Goal: Task Accomplishment & Management: Use online tool/utility

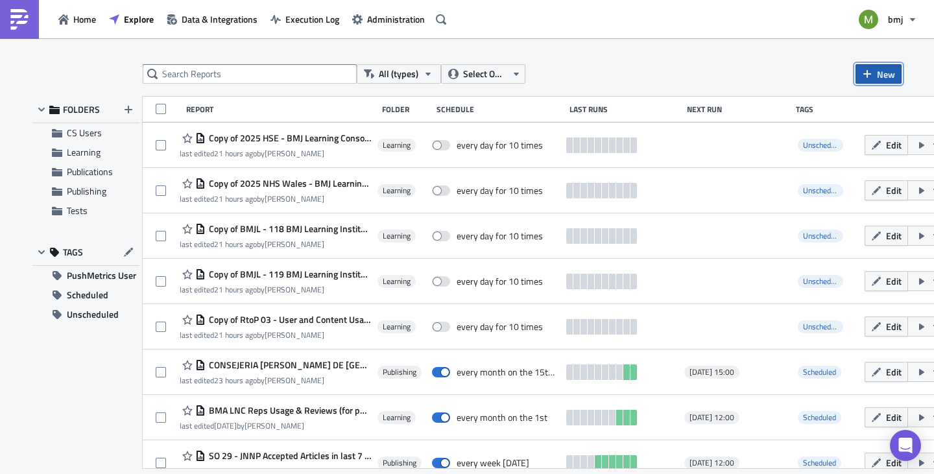
click at [875, 80] on button "New" at bounding box center [878, 73] width 46 height 19
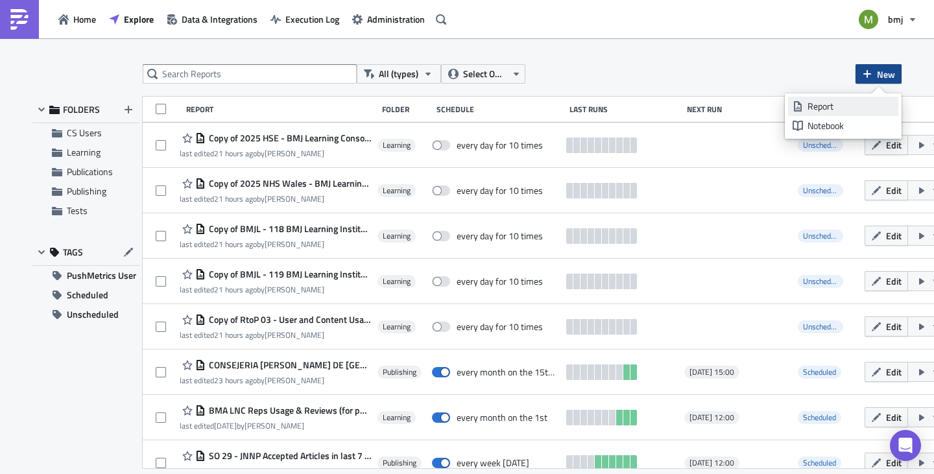
click at [820, 109] on div "Report" at bounding box center [850, 106] width 86 height 13
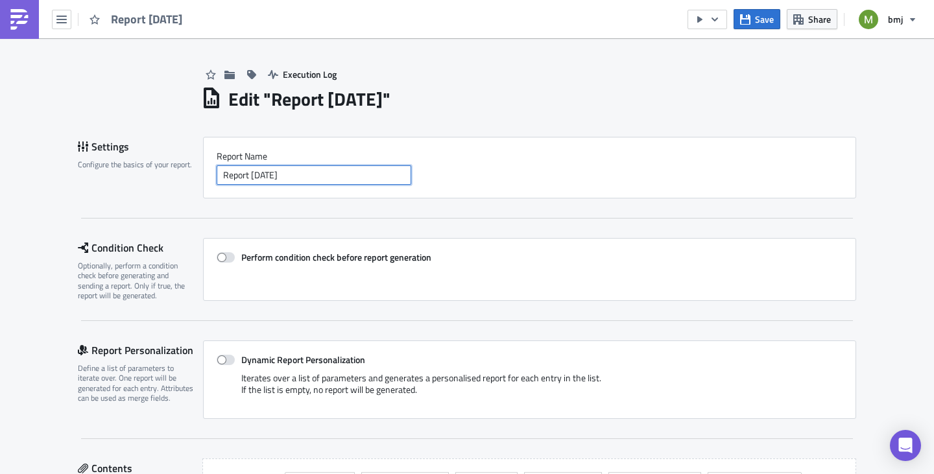
click at [303, 180] on input "Report 2025-10-15" at bounding box center [314, 174] width 195 height 19
drag, startPoint x: 172, startPoint y: 174, endPoint x: 158, endPoint y: 175, distance: 14.3
click at [158, 175] on div "Settings Configure the basics of your report. Report Nam﻿e Report 2025-10-15" at bounding box center [467, 168] width 778 height 62
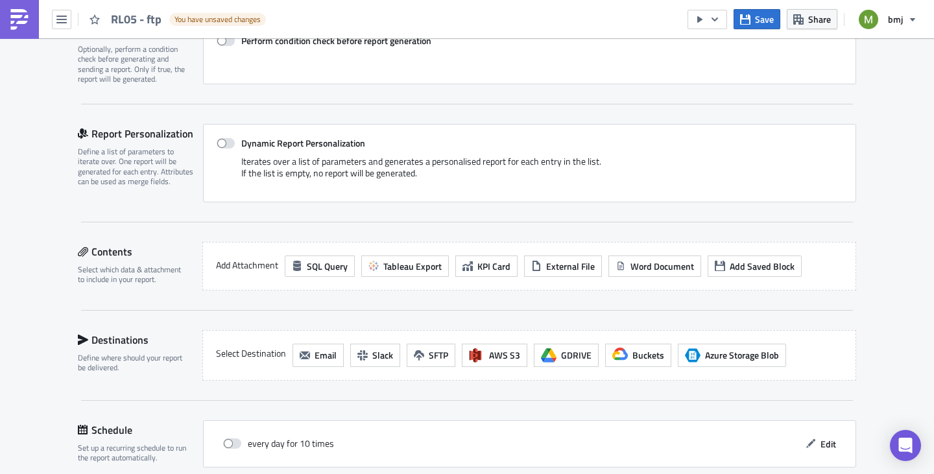
scroll to position [259, 0]
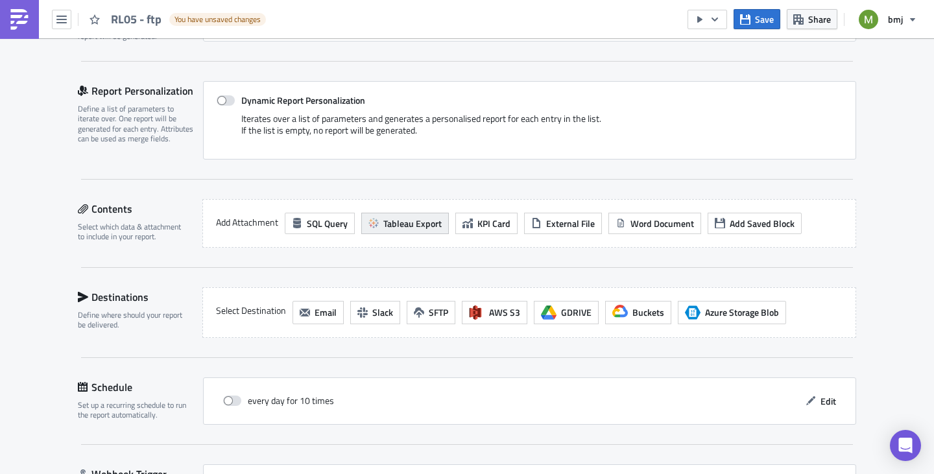
type input "RL05 - ftp"
click at [385, 222] on span "Tableau Export" at bounding box center [412, 224] width 58 height 14
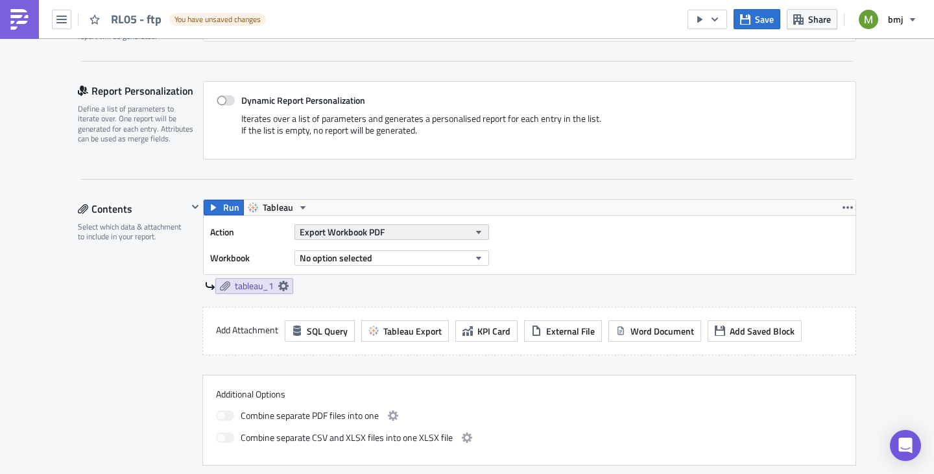
click at [370, 234] on span "Export Workbook PDF" at bounding box center [342, 232] width 85 height 14
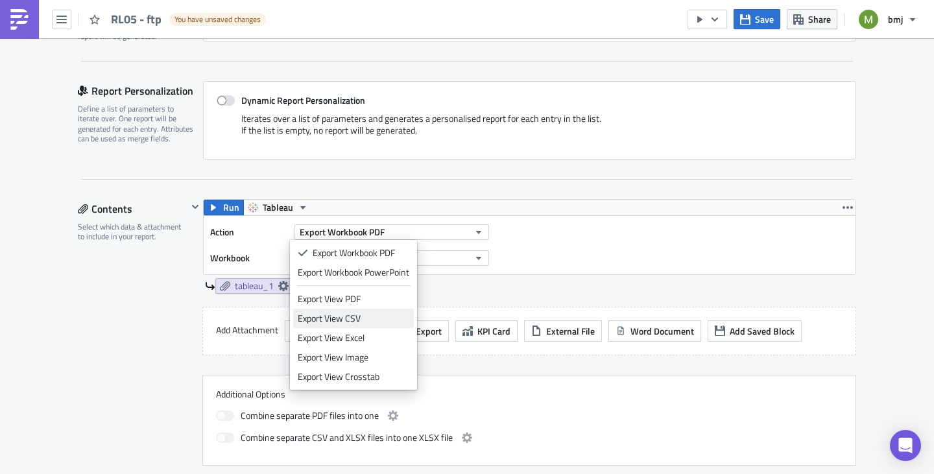
click at [373, 320] on div "Export View CSV" at bounding box center [354, 318] width 112 height 13
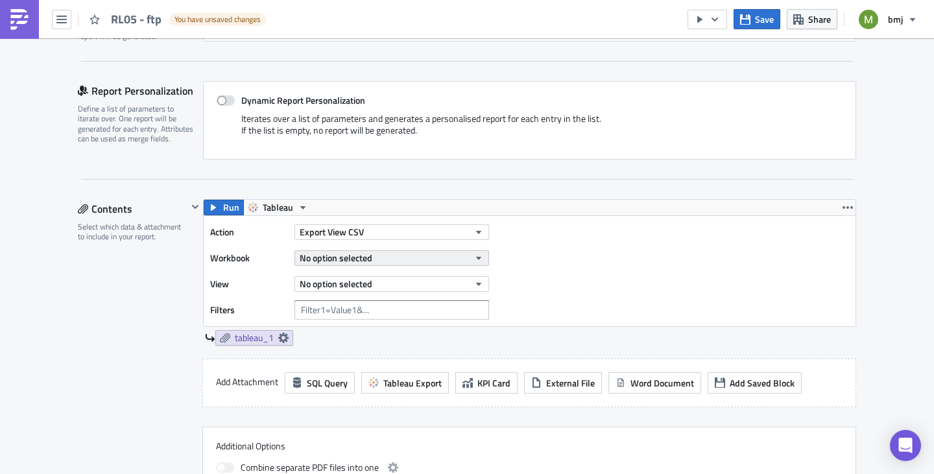
click at [318, 257] on span "No option selected" at bounding box center [336, 258] width 73 height 14
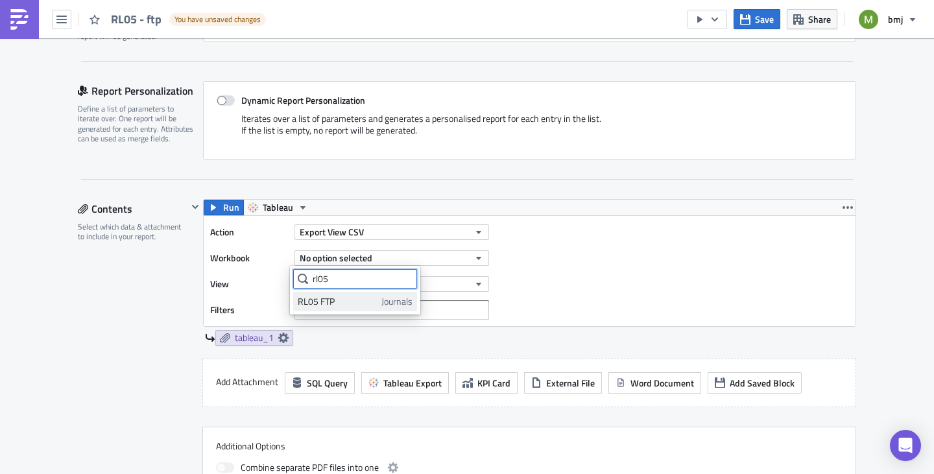
type input "rl05"
click at [368, 300] on div "RL05 FTP" at bounding box center [337, 301] width 79 height 13
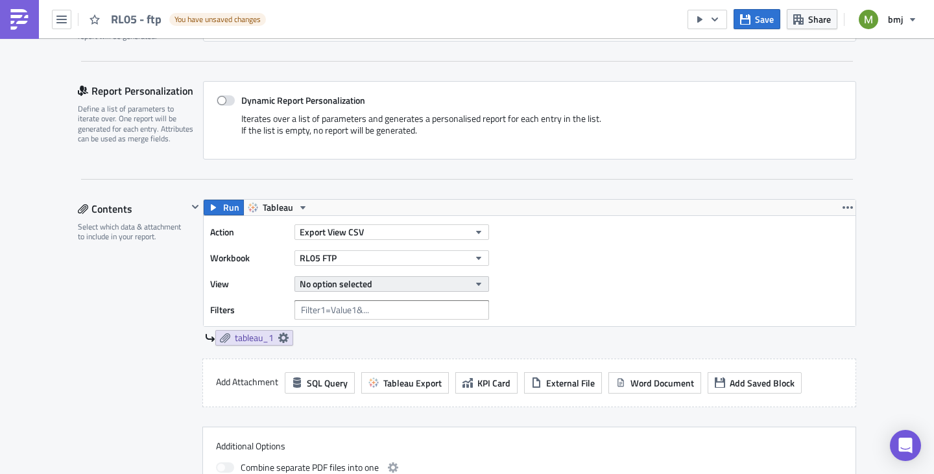
click at [353, 283] on span "No option selected" at bounding box center [336, 284] width 73 height 14
click at [138, 311] on div "Contents Select which data & attachment to include in your report." at bounding box center [133, 358] width 110 height 318
click at [308, 280] on span "No option selected" at bounding box center [336, 284] width 73 height 14
click at [141, 298] on div "Contents Select which data & attachment to include in your report." at bounding box center [133, 358] width 110 height 318
click at [311, 285] on span "No option selected" at bounding box center [336, 284] width 73 height 14
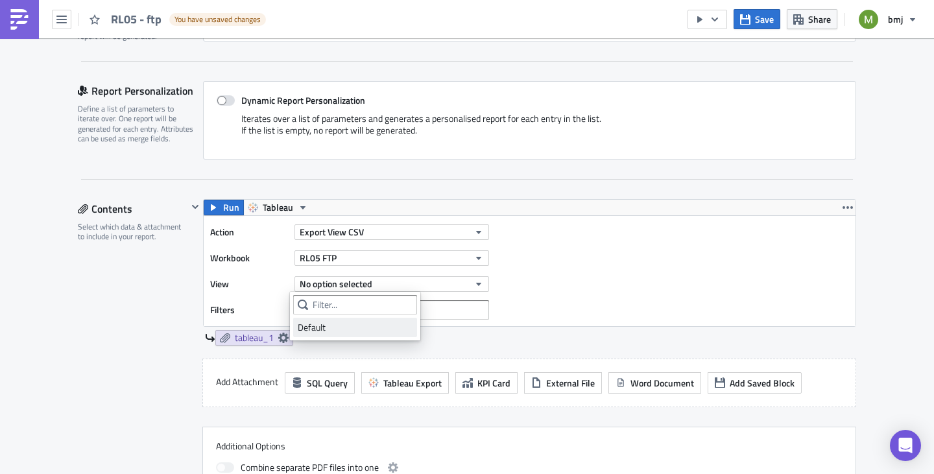
click at [320, 327] on div "Default" at bounding box center [355, 327] width 115 height 13
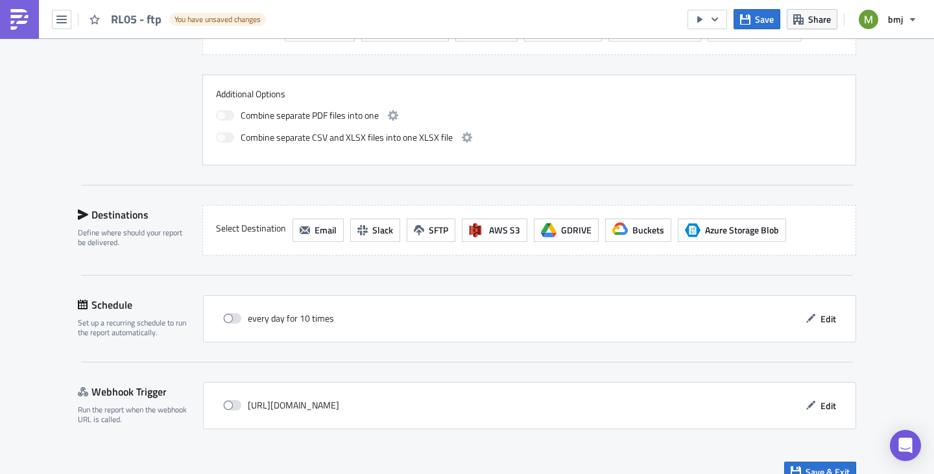
scroll to position [648, 0]
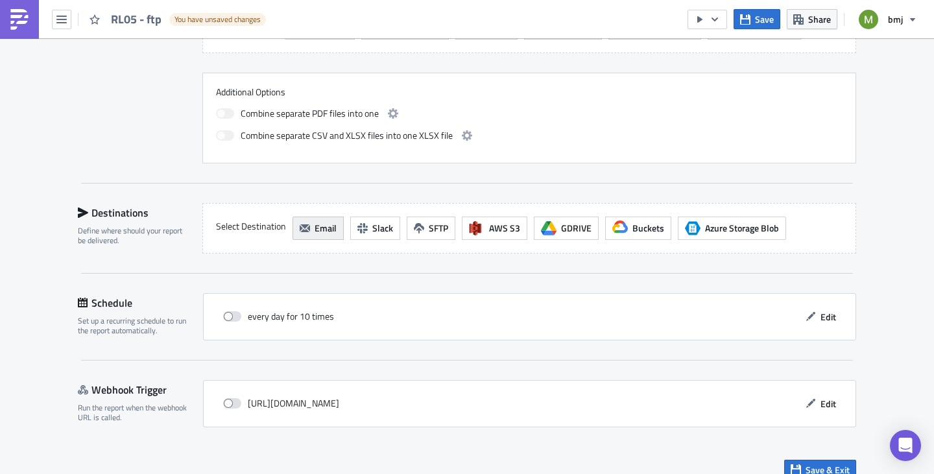
click at [303, 223] on icon "button" at bounding box center [305, 228] width 10 height 10
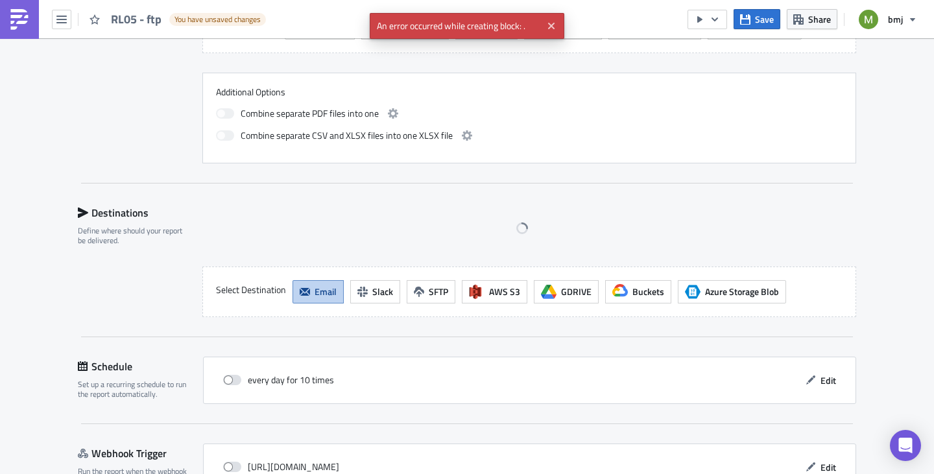
click at [314, 292] on span "Email" at bounding box center [325, 292] width 22 height 14
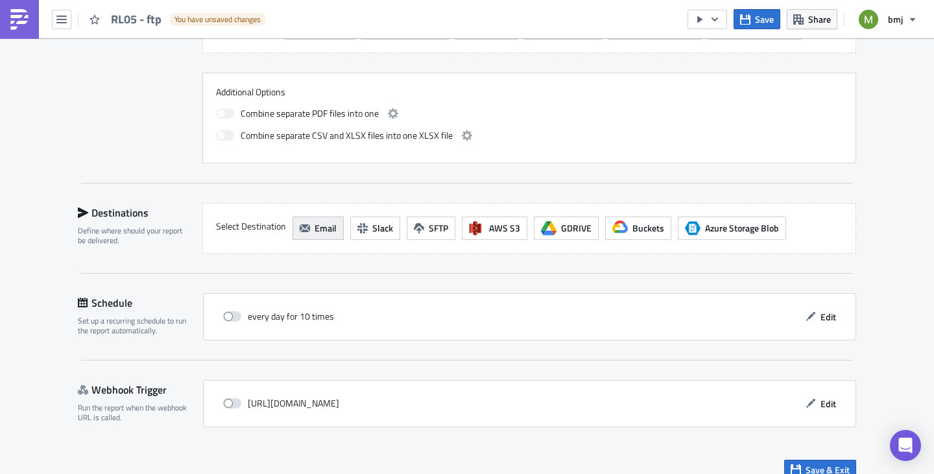
click at [324, 230] on span "Email" at bounding box center [325, 228] width 22 height 14
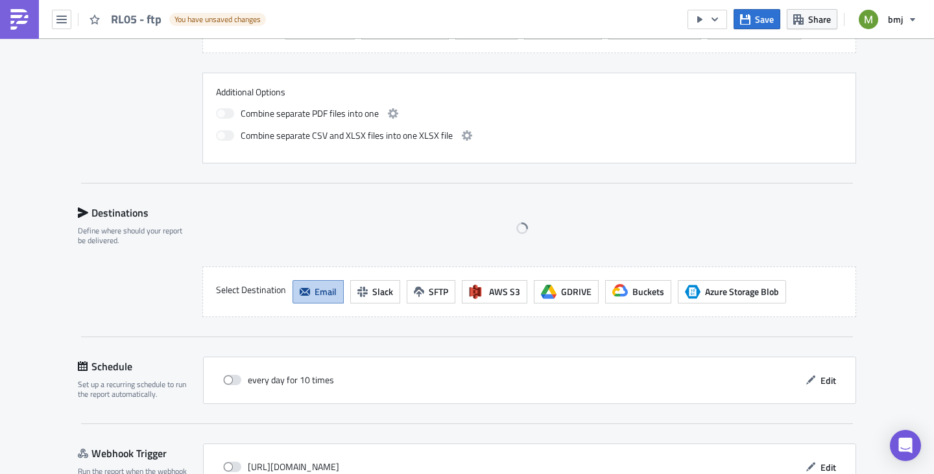
click at [320, 288] on span "Email" at bounding box center [325, 292] width 22 height 14
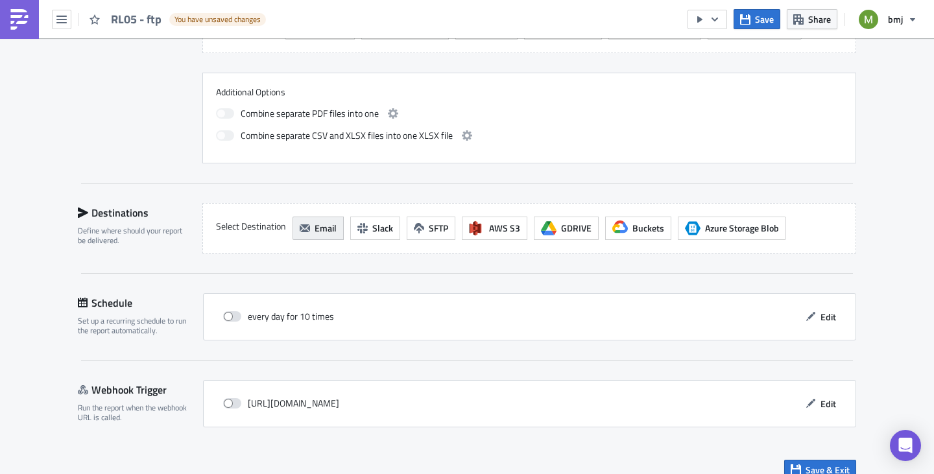
click at [307, 231] on button "Email" at bounding box center [317, 228] width 51 height 23
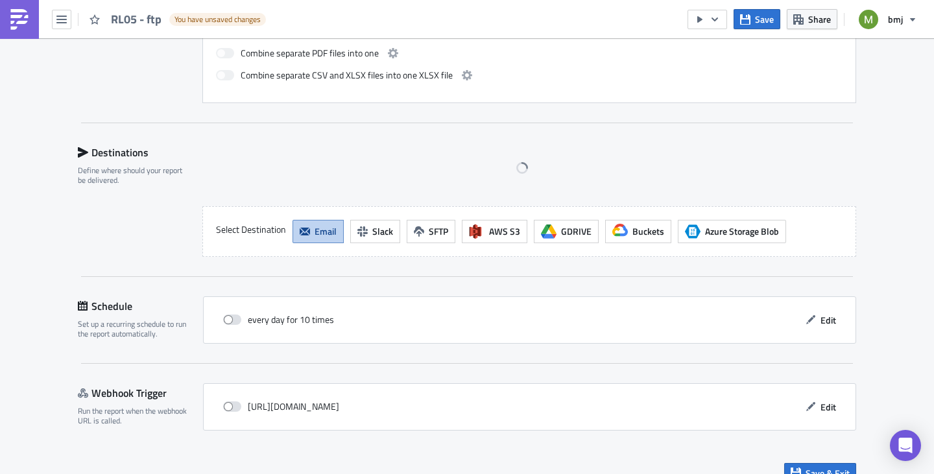
scroll to position [713, 0]
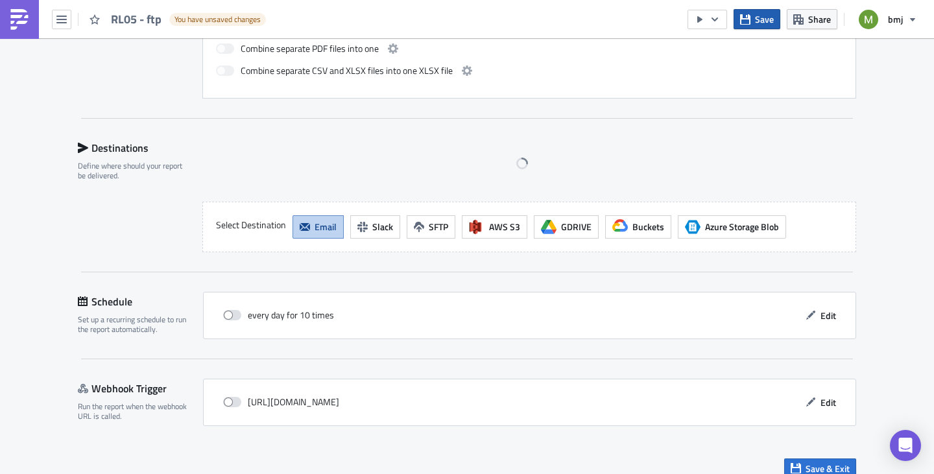
click at [756, 20] on span "Save" at bounding box center [764, 19] width 19 height 14
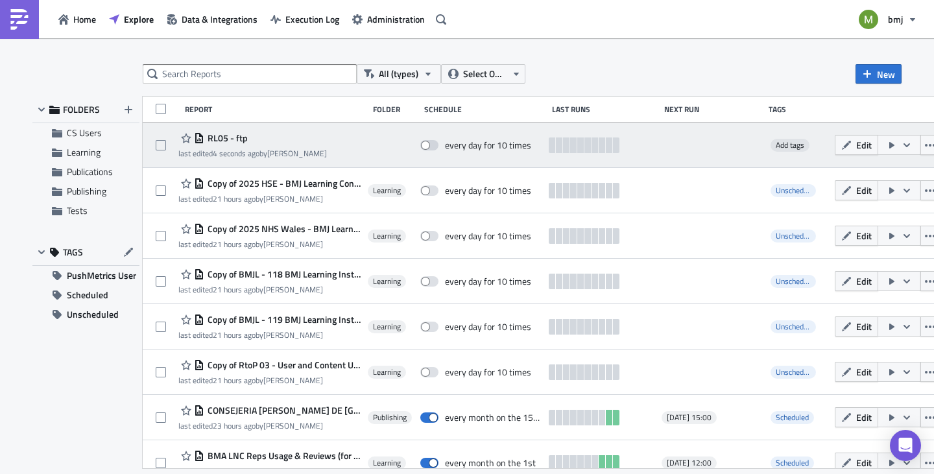
click at [241, 132] on span "RL05 - ftp" at bounding box center [225, 138] width 43 height 12
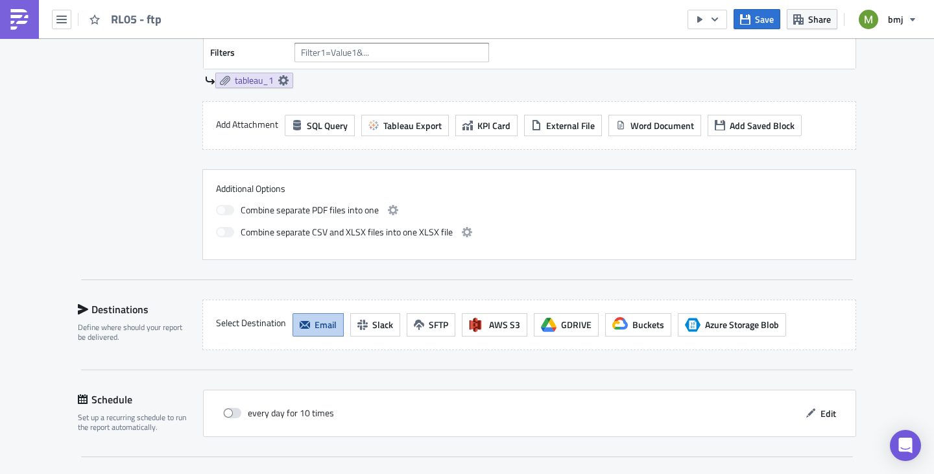
scroll to position [519, 0]
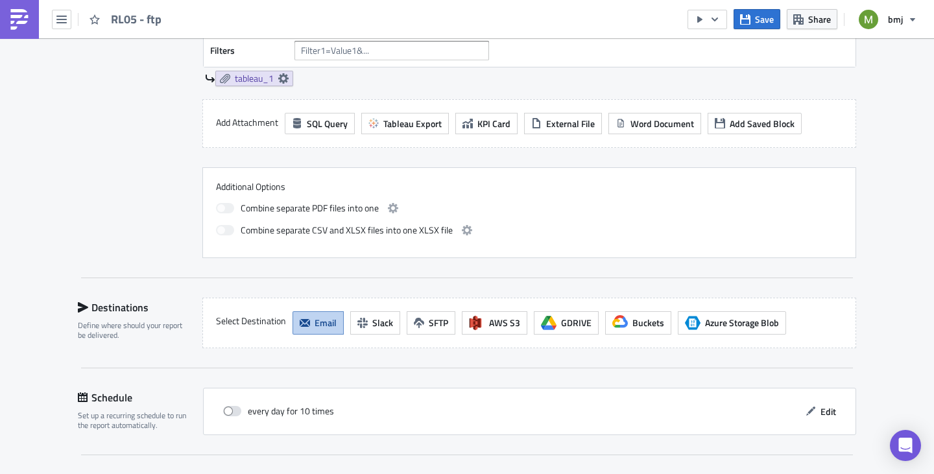
click at [308, 326] on button "Email" at bounding box center [317, 322] width 51 height 23
click at [766, 16] on span "Save" at bounding box center [764, 19] width 19 height 14
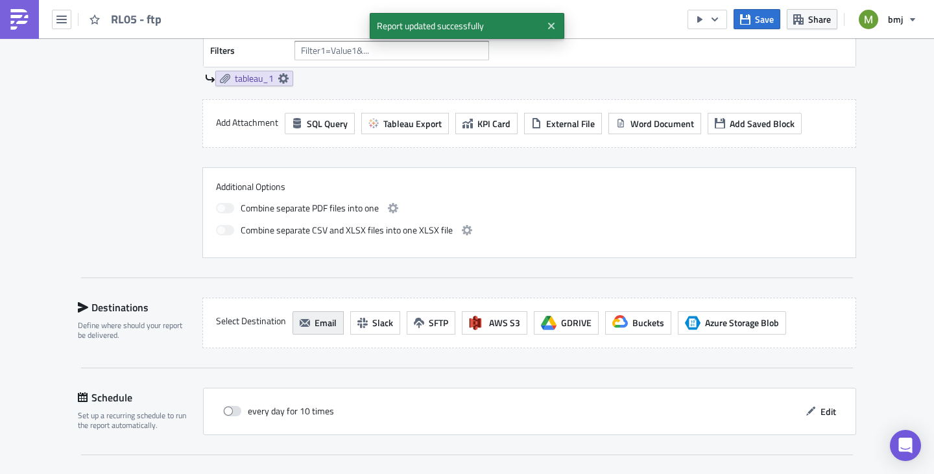
click at [317, 320] on span "Email" at bounding box center [325, 323] width 22 height 14
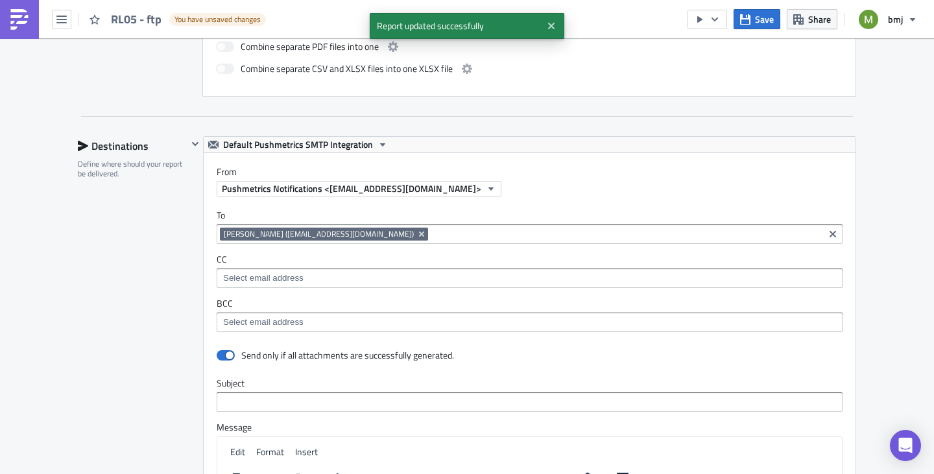
scroll to position [713, 0]
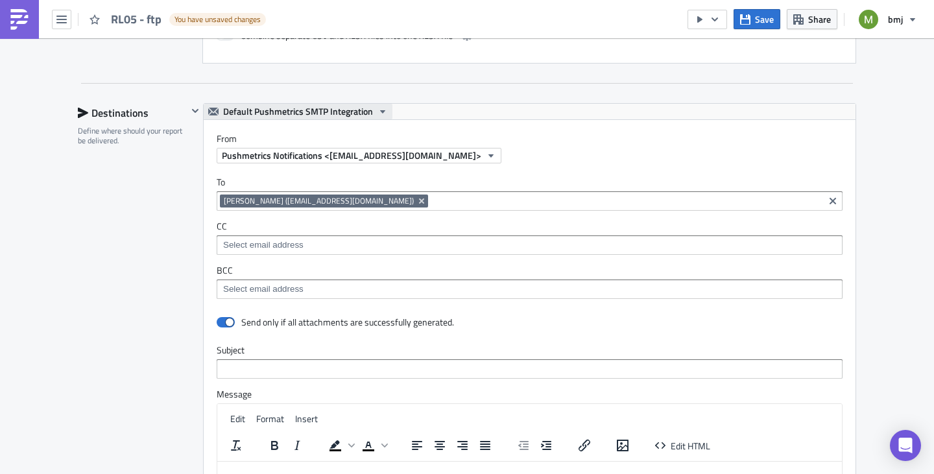
click at [275, 105] on span "Default Pushmetrics SMTP Integration" at bounding box center [298, 112] width 150 height 16
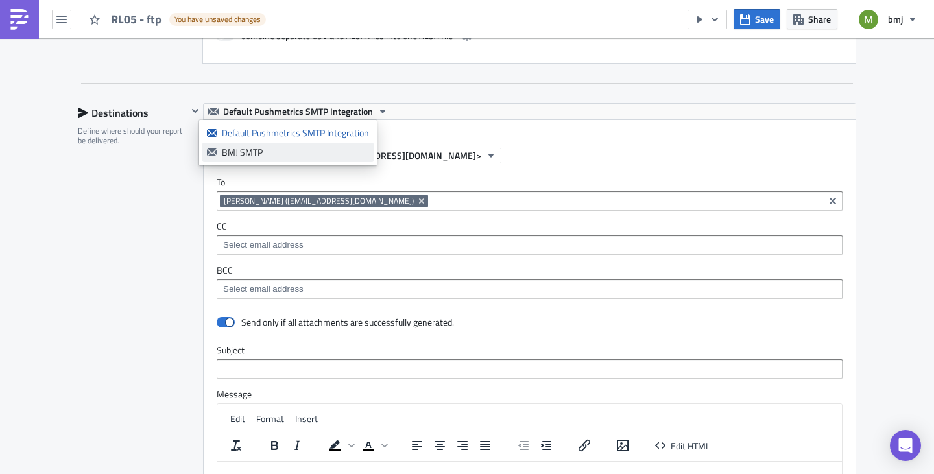
click at [270, 147] on div "BMJ SMTP" at bounding box center [295, 152] width 147 height 13
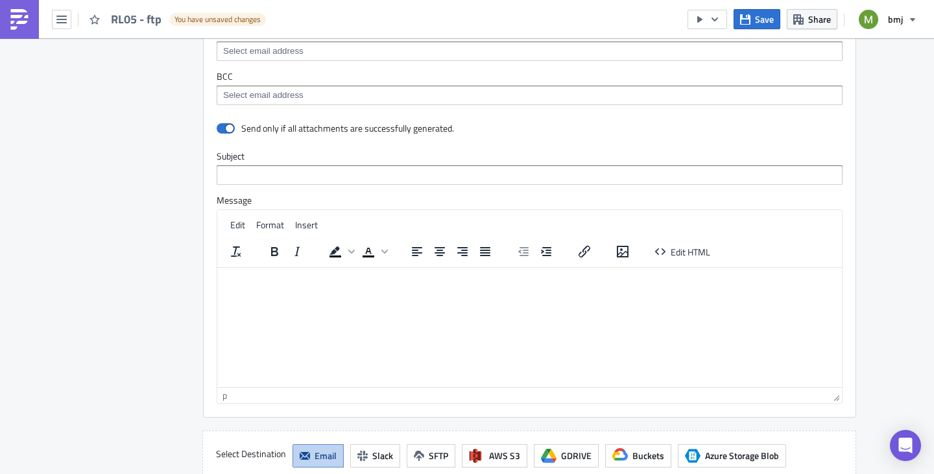
scroll to position [908, 0]
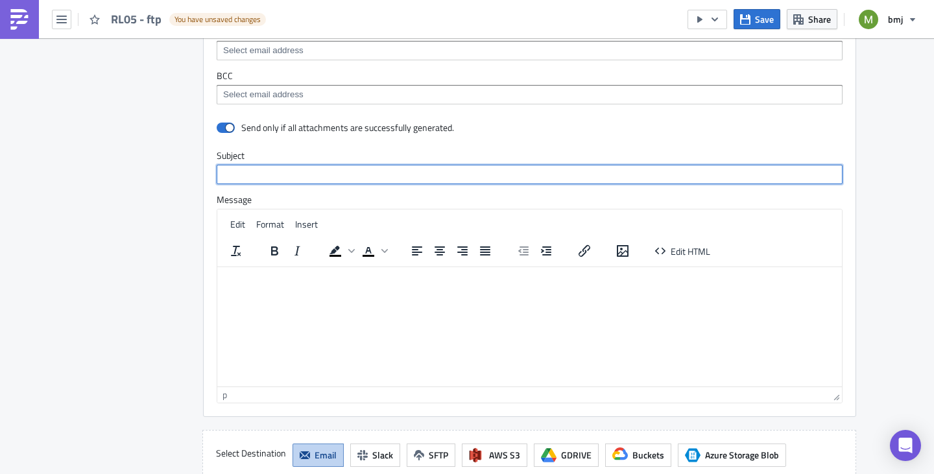
click at [332, 172] on input "text" at bounding box center [530, 174] width 626 height 19
type input "RL05 output (Also to FTP)"
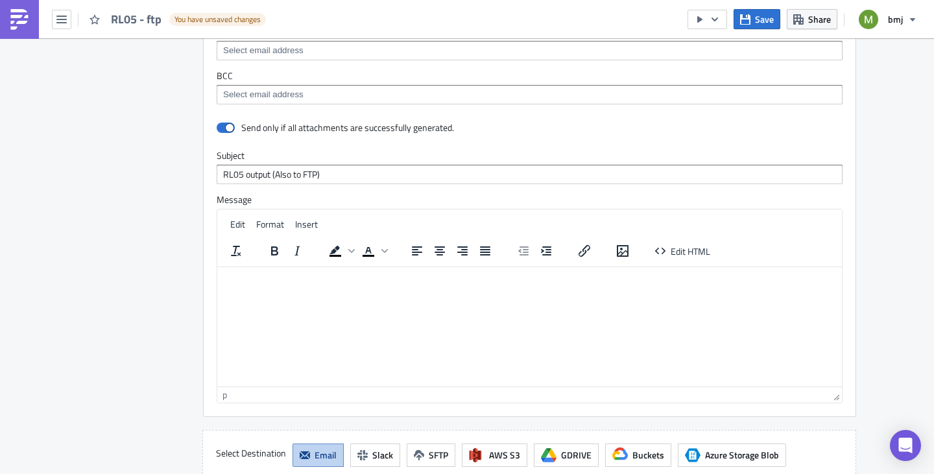
click at [140, 229] on div "Destinations Define where should your report be delivered." at bounding box center [133, 195] width 110 height 572
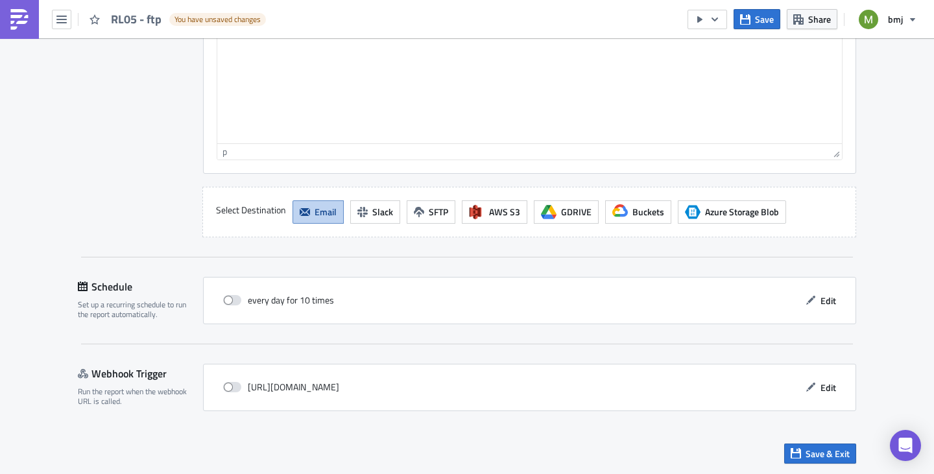
scroll to position [1153, 0]
click at [437, 209] on span "SFTP" at bounding box center [438, 211] width 19 height 14
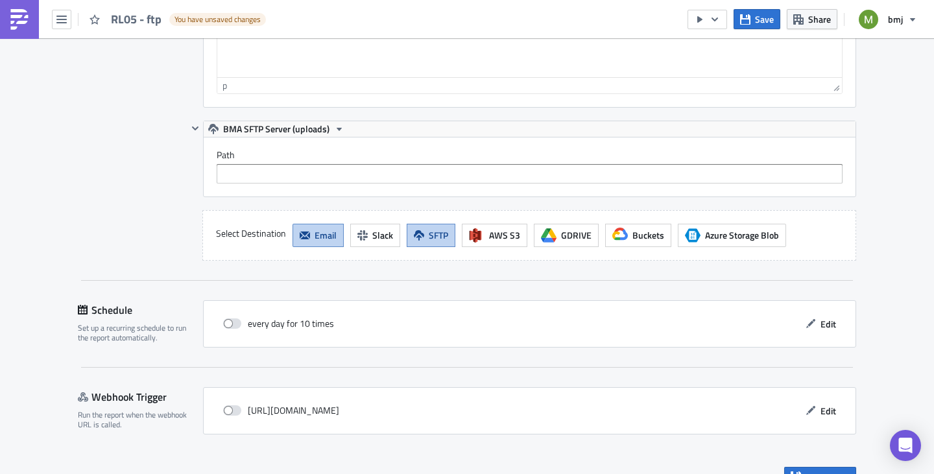
scroll to position [1218, 0]
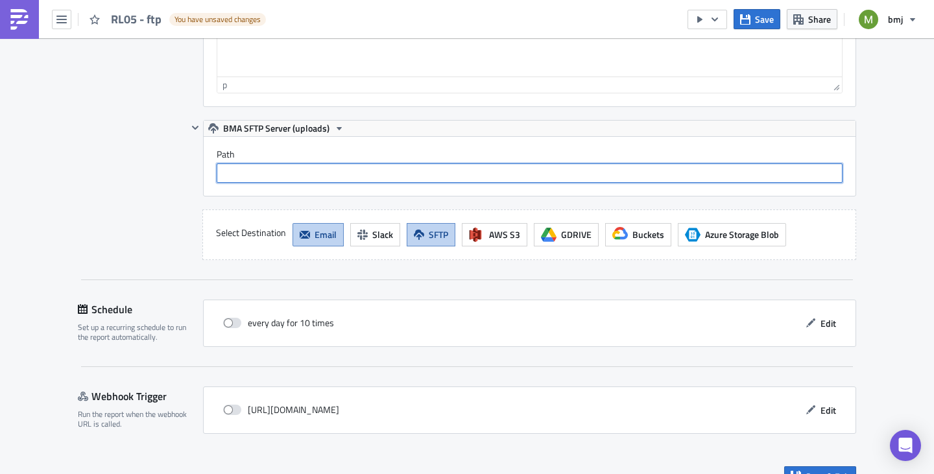
click at [256, 176] on input "text" at bounding box center [530, 172] width 626 height 19
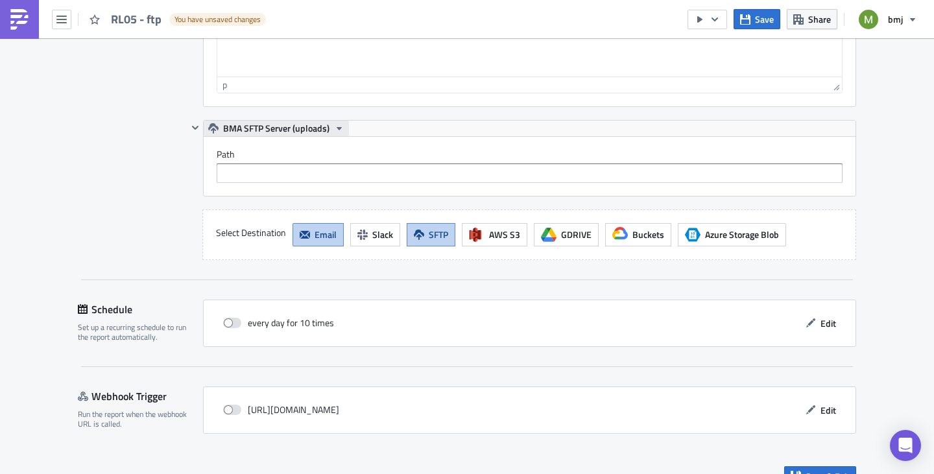
click at [264, 123] on span "BMA SFTP Server (uploads)" at bounding box center [276, 129] width 106 height 16
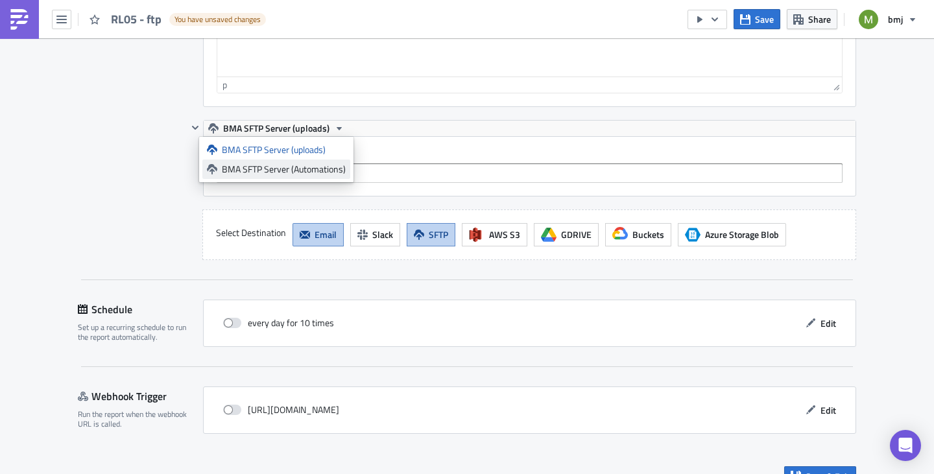
click at [268, 165] on div "BMA SFTP Server (Automations)" at bounding box center [284, 169] width 124 height 13
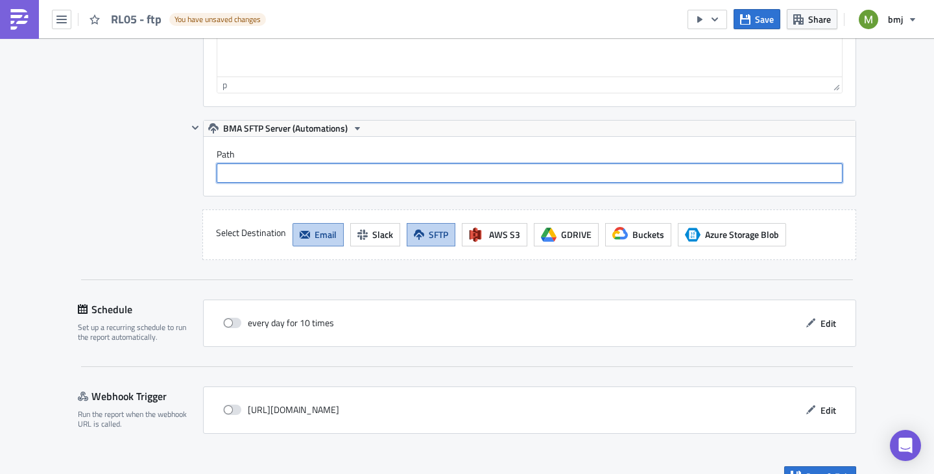
click at [286, 176] on input "text" at bounding box center [530, 172] width 626 height 19
click at [309, 174] on input "/uploads/" at bounding box center [530, 172] width 626 height 19
paste input "Automation0223 Non transacted APC"
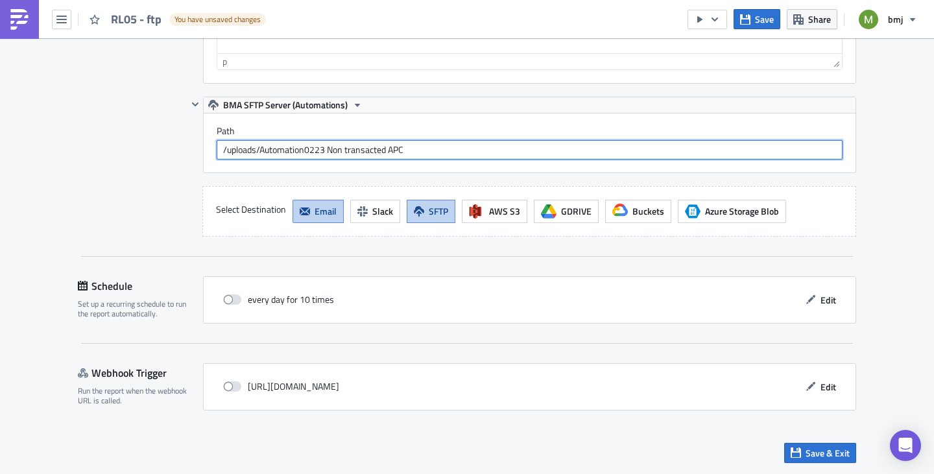
scroll to position [1242, 0]
type input "/uploads/Automation0223 Non transacted APC"
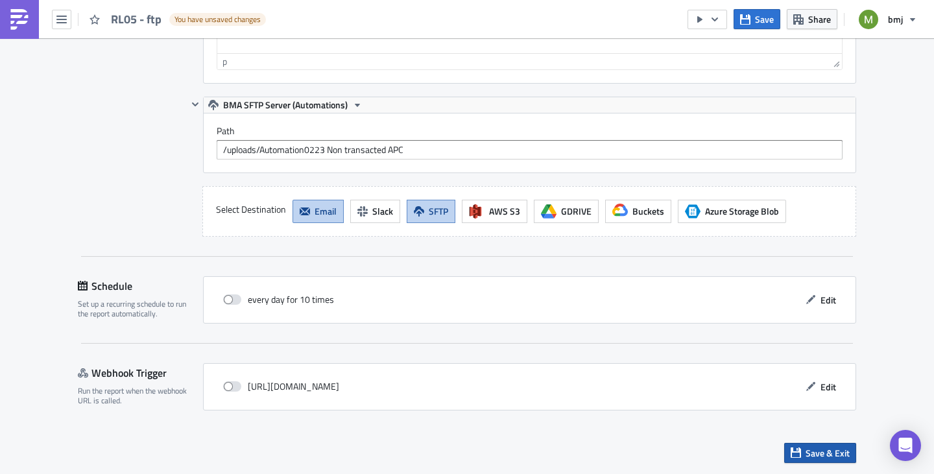
click at [806, 453] on span "Save & Exit" at bounding box center [827, 453] width 44 height 14
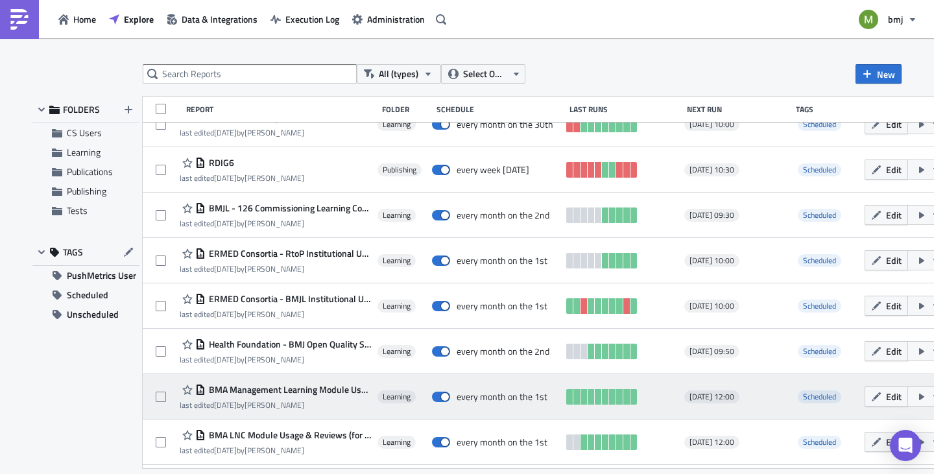
scroll to position [802, 0]
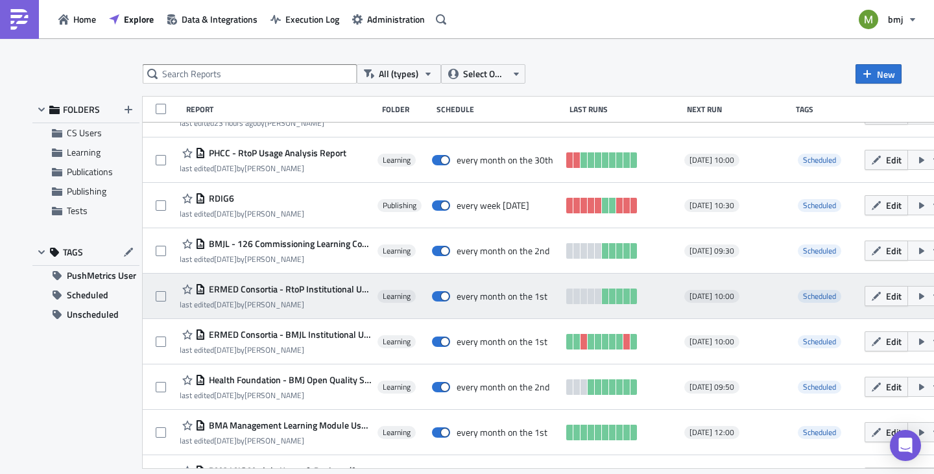
click at [334, 290] on span "ERMED Consortia - RtoP Institutional Usage Report" at bounding box center [288, 289] width 165 height 12
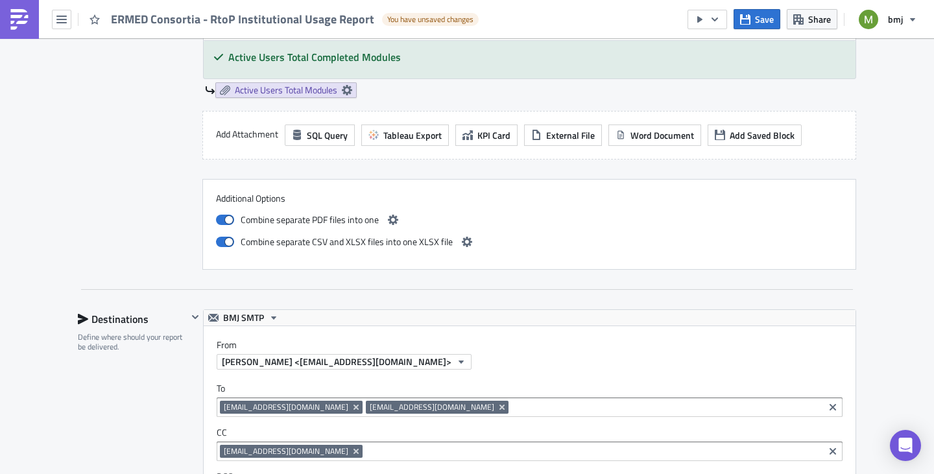
scroll to position [1937, 0]
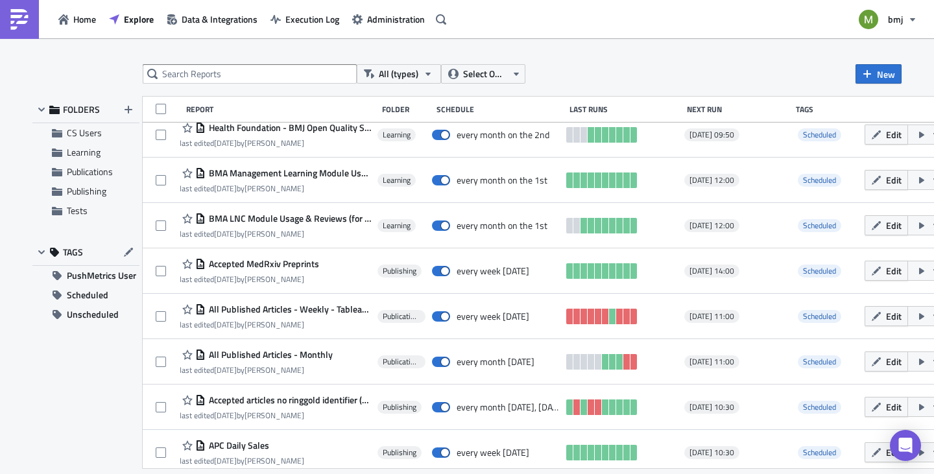
scroll to position [1061, 0]
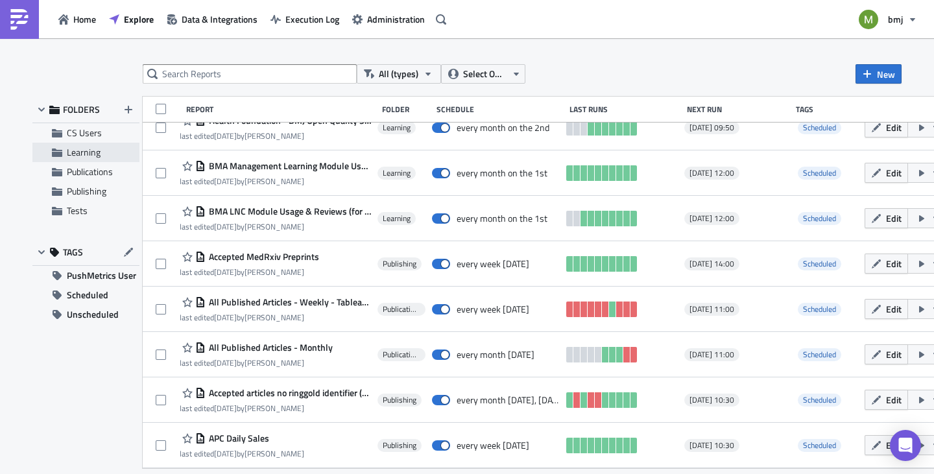
click at [89, 154] on span "Learning" at bounding box center [84, 152] width 34 height 14
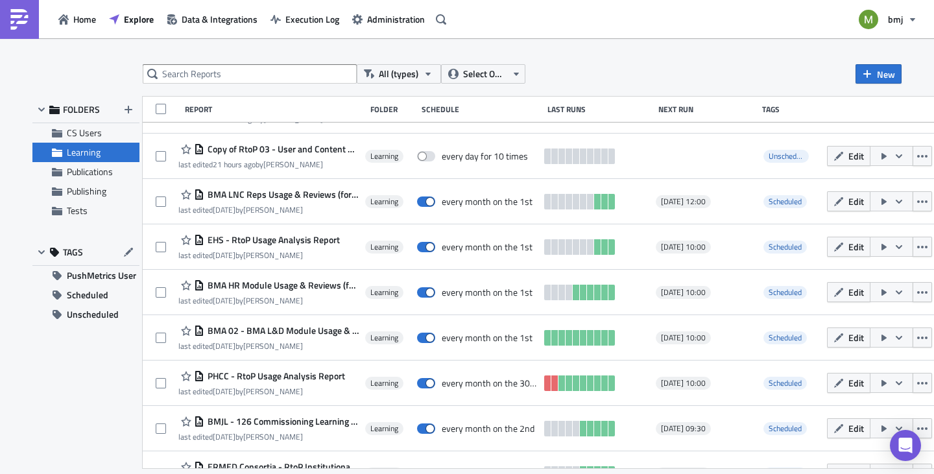
scroll to position [195, 0]
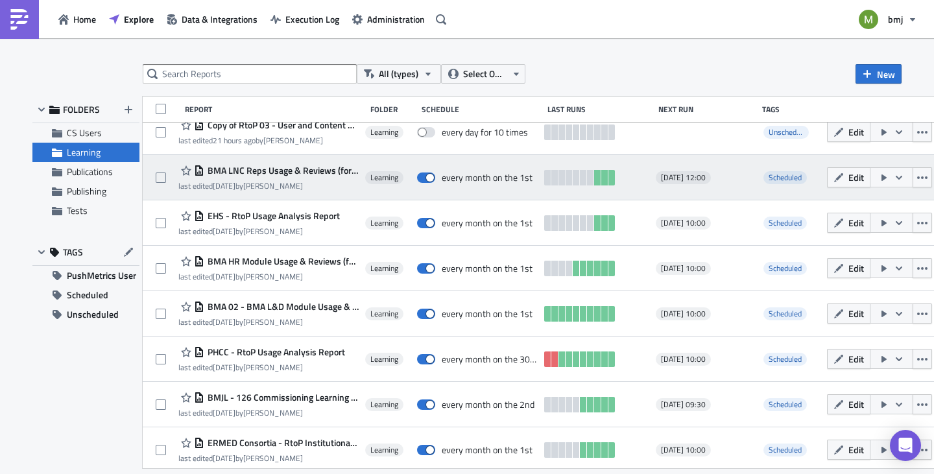
click at [285, 167] on span "BMA LNC Reps Usage & Reviews (for publication) - Monthly" at bounding box center [281, 171] width 155 height 12
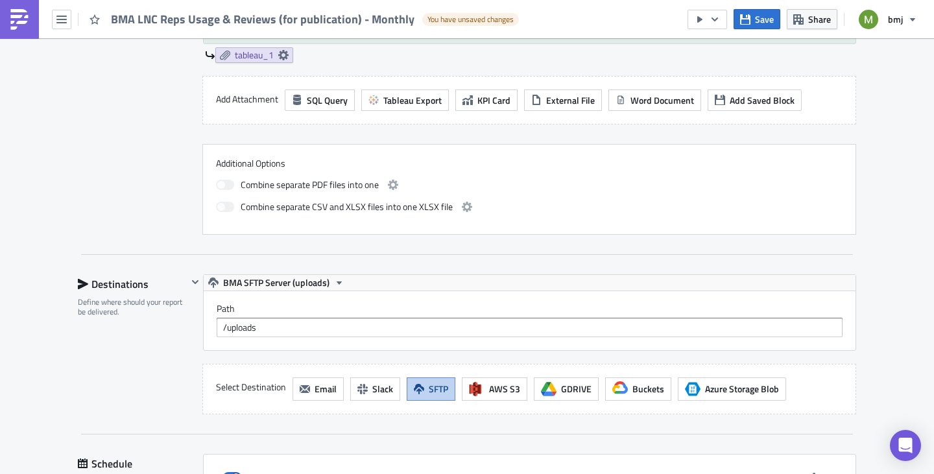
scroll to position [584, 0]
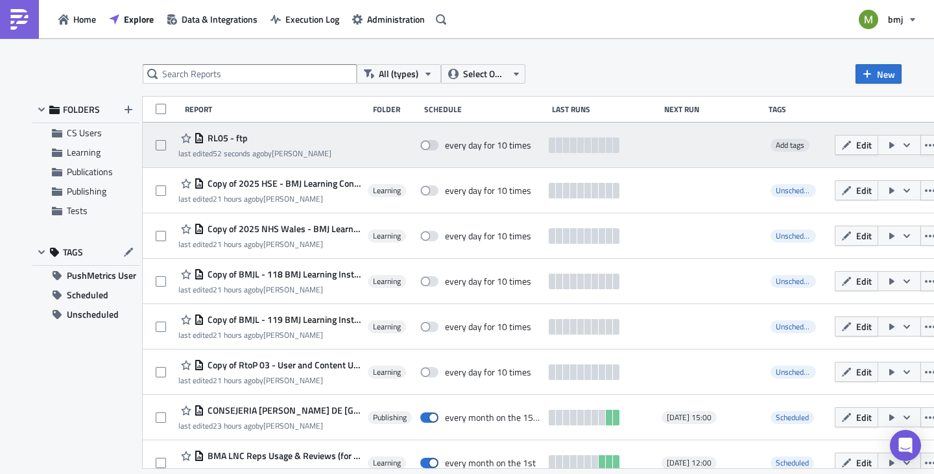
click at [222, 134] on span "RL05 - ftp" at bounding box center [225, 138] width 43 height 12
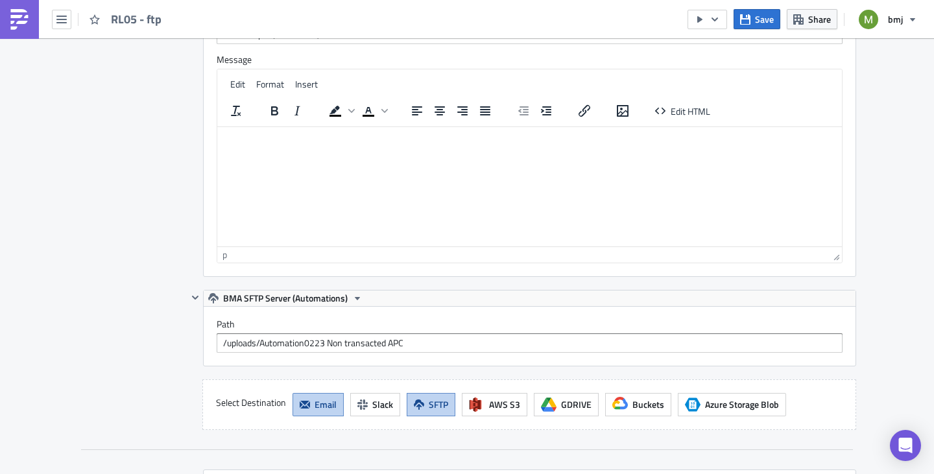
scroll to position [973, 0]
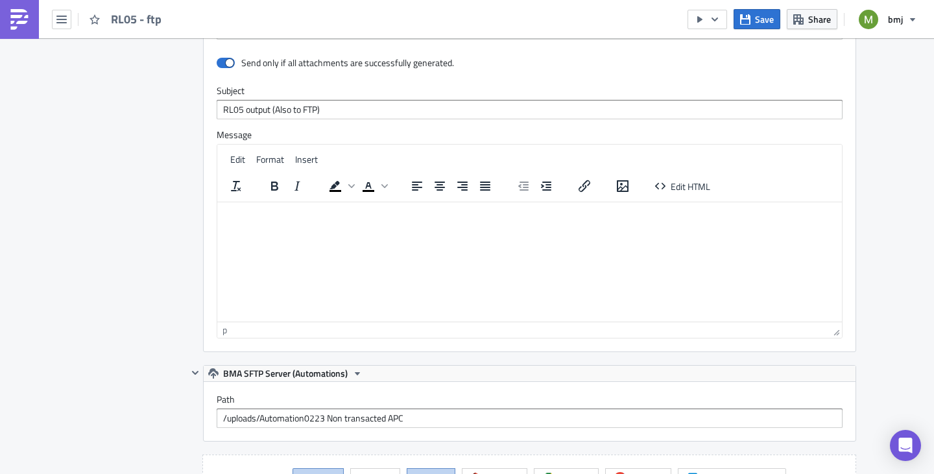
click at [242, 330] on div "p" at bounding box center [525, 330] width 606 height 14
click at [217, 333] on div "p" at bounding box center [529, 330] width 624 height 16
click at [222, 331] on div "p" at bounding box center [224, 330] width 5 height 14
click at [180, 334] on div "Destinations Define where should your report be delivered." at bounding box center [133, 174] width 110 height 661
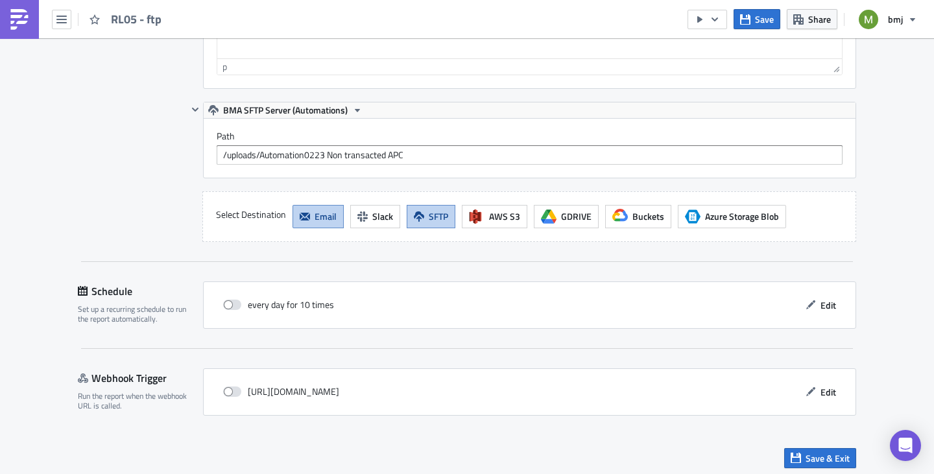
scroll to position [1242, 0]
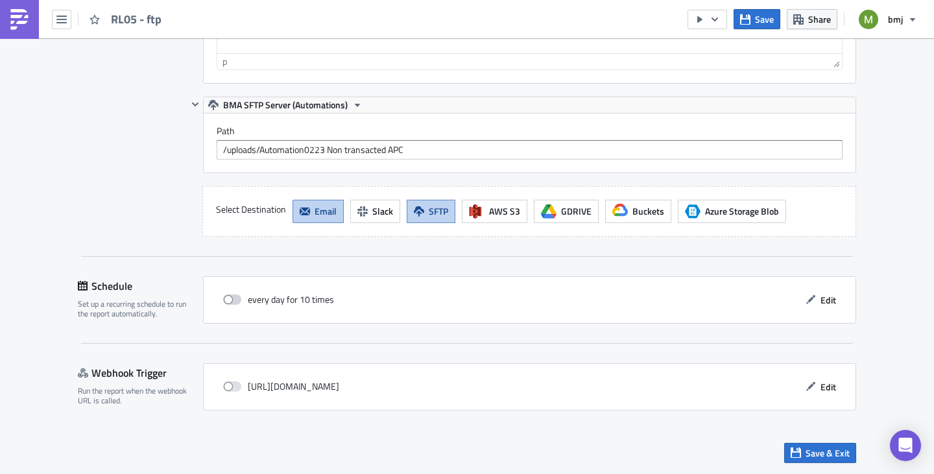
click at [231, 300] on span at bounding box center [232, 299] width 18 height 10
click at [231, 300] on input "checkbox" at bounding box center [230, 300] width 8 height 8
checkbox input "true"
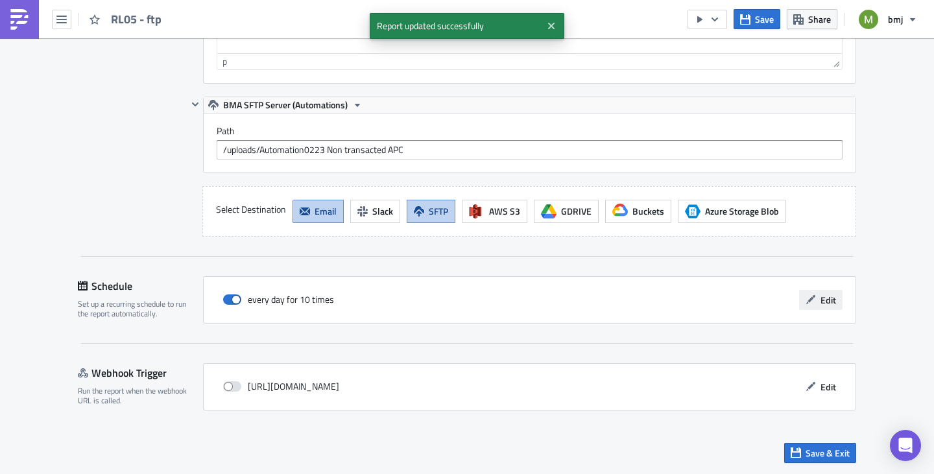
click at [821, 296] on span "Edit" at bounding box center [828, 300] width 16 height 14
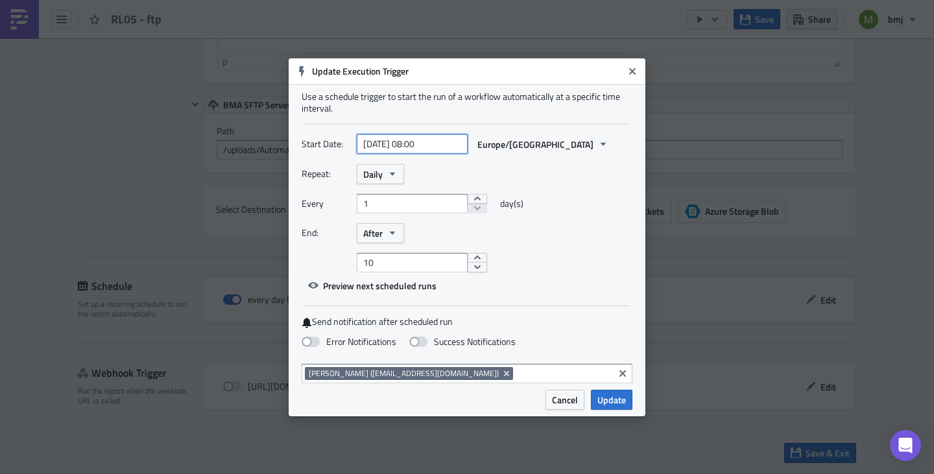
select select "9"
select select "2025"
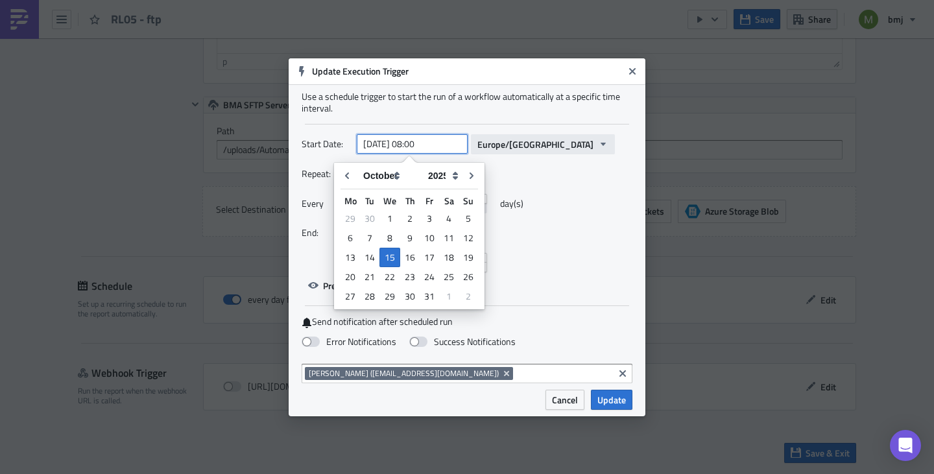
drag, startPoint x: 416, startPoint y: 141, endPoint x: 501, endPoint y: 146, distance: 85.1
click at [501, 146] on div "2025-10-15 08:00 Europe/London" at bounding box center [486, 144] width 258 height 20
type input "2025-10-15 10:30"
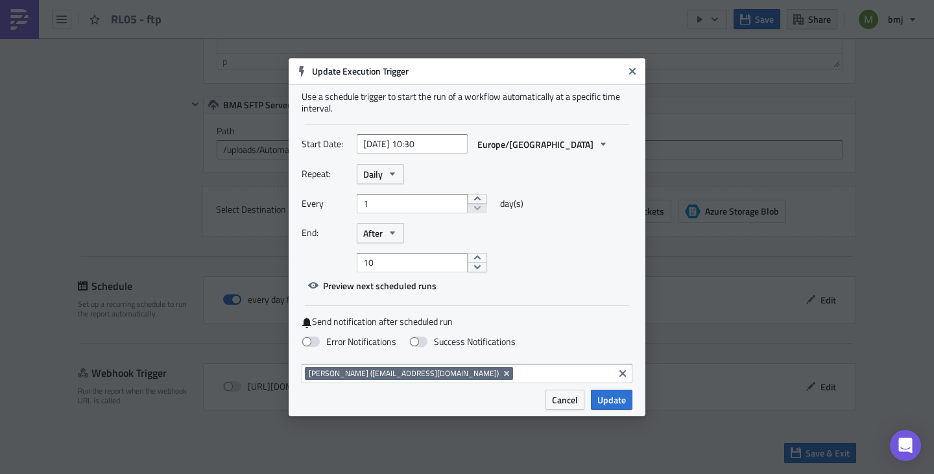
click at [575, 185] on div "Repeat: Daily Every 1 day(s) End: After 10" at bounding box center [467, 218] width 331 height 108
click at [382, 175] on span "Daily" at bounding box center [372, 174] width 19 height 14
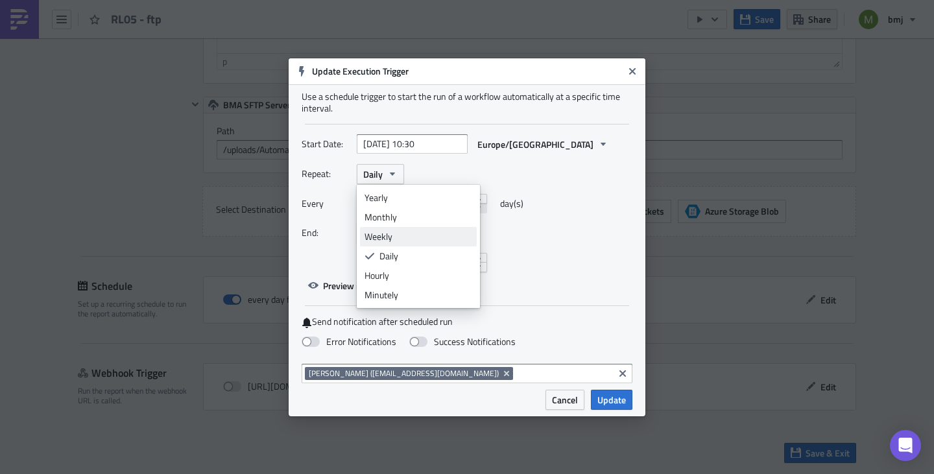
click at [385, 240] on div "Weekly" at bounding box center [418, 236] width 108 height 13
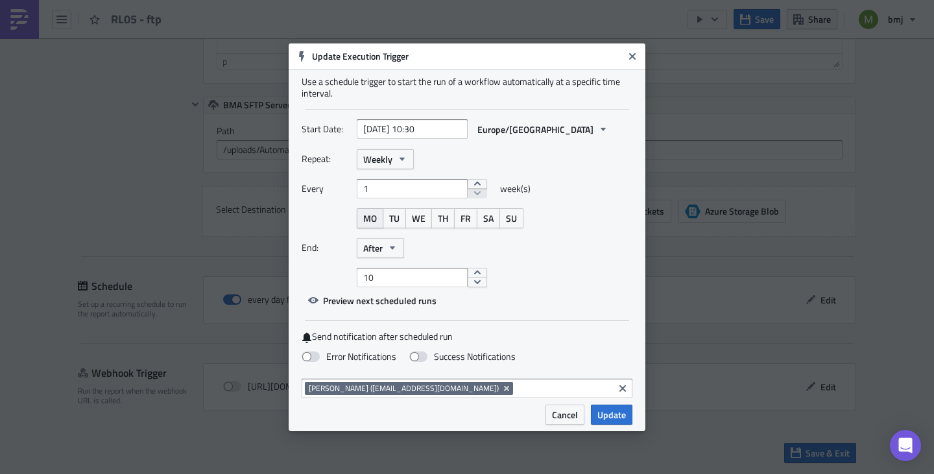
click at [376, 217] on span "MO" at bounding box center [370, 218] width 14 height 14
click at [396, 217] on span "TU" at bounding box center [394, 218] width 10 height 14
click at [421, 219] on span "WE" at bounding box center [419, 218] width 14 height 14
click at [444, 219] on span "TH" at bounding box center [443, 218] width 10 height 14
click at [466, 218] on span "FR" at bounding box center [465, 218] width 10 height 14
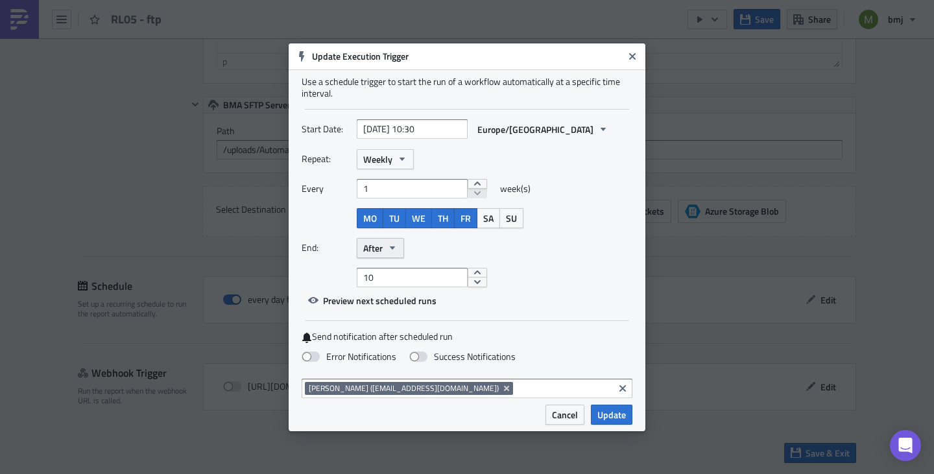
click at [379, 250] on span "After" at bounding box center [372, 248] width 19 height 14
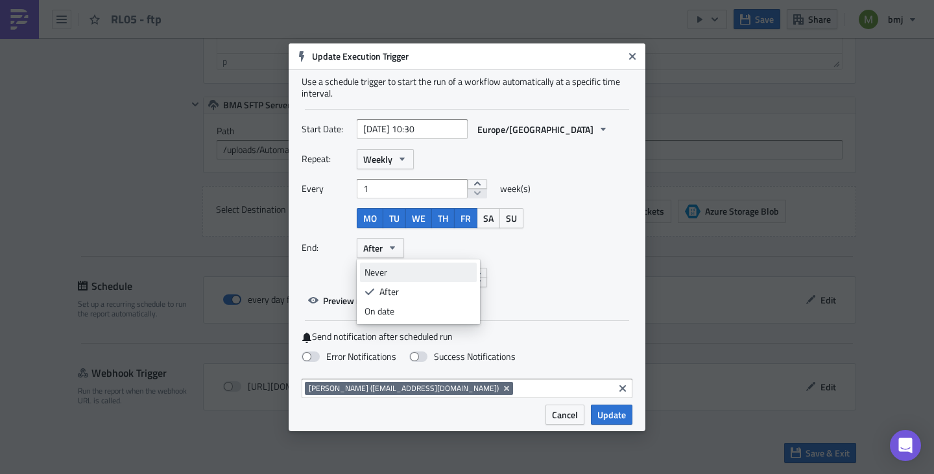
click at [382, 274] on div "Never" at bounding box center [418, 272] width 108 height 13
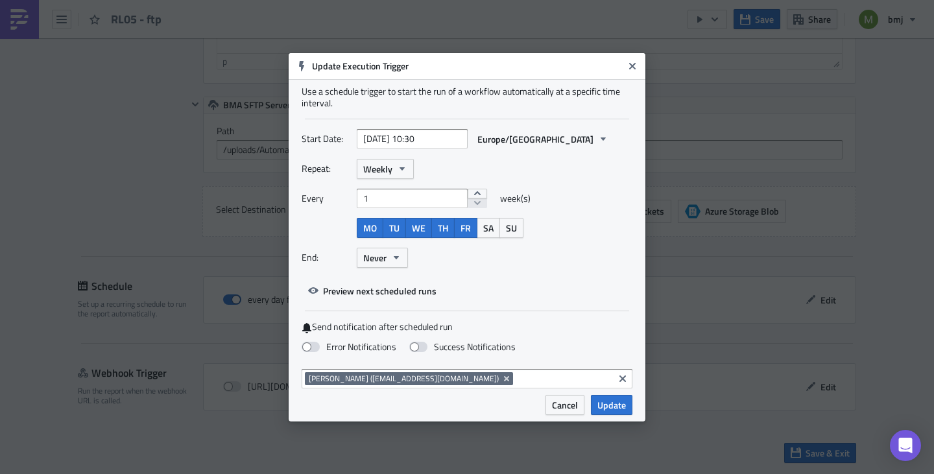
click at [533, 275] on div "Repeat: Weekly Every 1 week(s) MO TU WE TH FR SA SU End: Never" at bounding box center [467, 218] width 331 height 119
click at [308, 345] on span at bounding box center [311, 347] width 18 height 10
click at [11, 10] on input "Error Notifications" at bounding box center [7, 6] width 8 height 8
checkbox input "true"
click at [611, 407] on span "Update" at bounding box center [611, 405] width 29 height 14
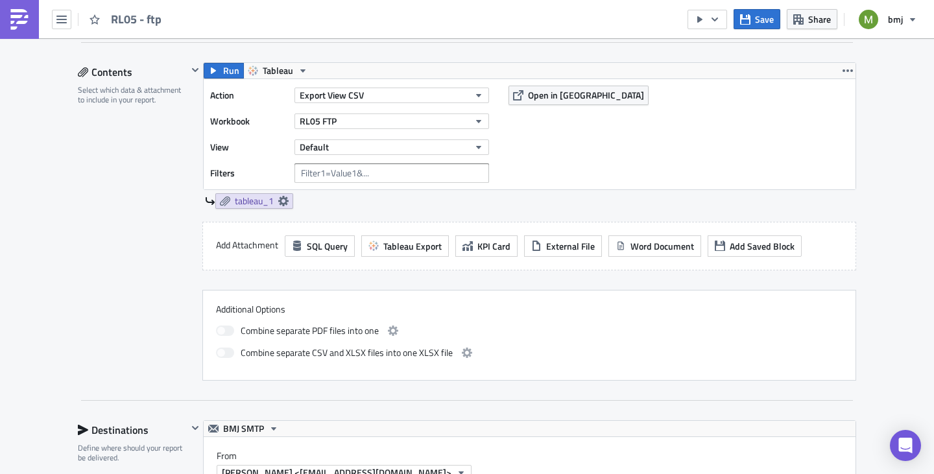
scroll to position [335, 0]
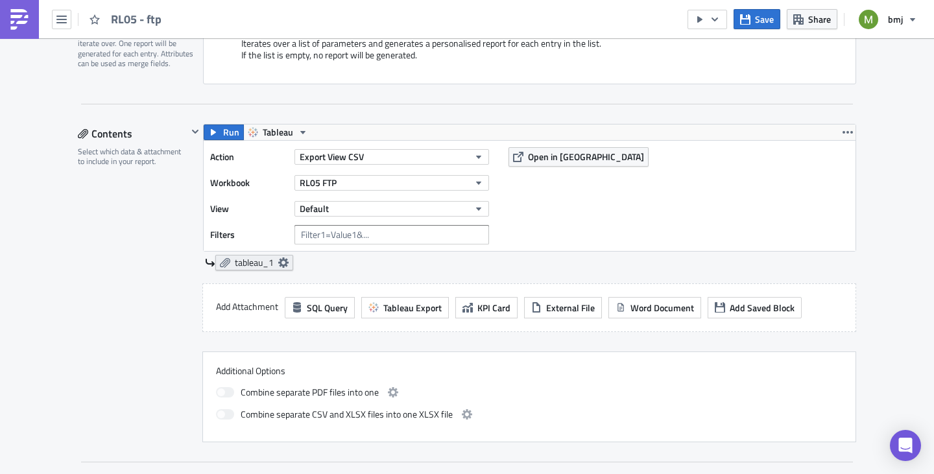
click at [246, 263] on span "tableau_1" at bounding box center [254, 263] width 39 height 12
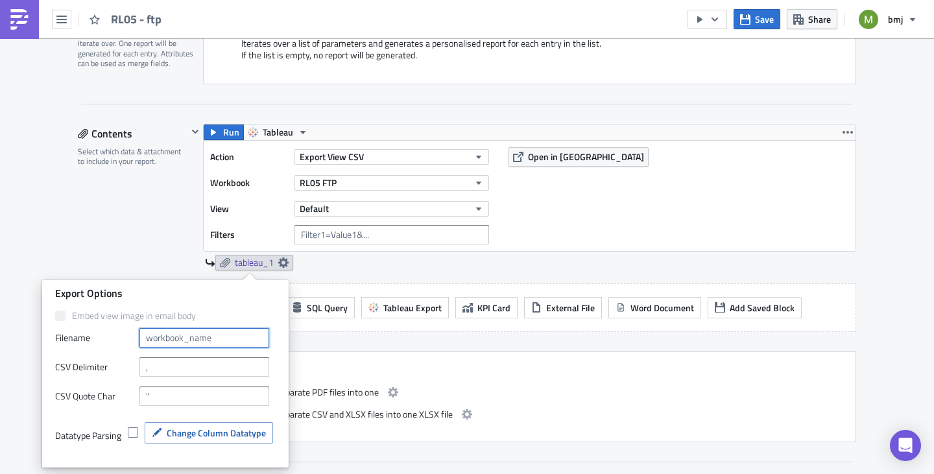
drag, startPoint x: 231, startPoint y: 337, endPoint x: 112, endPoint y: 337, distance: 120.0
click at [112, 337] on div "Filenam﻿e" at bounding box center [165, 337] width 220 height 19
click at [240, 332] on input "text" at bounding box center [204, 337] width 130 height 19
paste input "DAA6535_Automation223"
type input "DAA6535_Automation223"
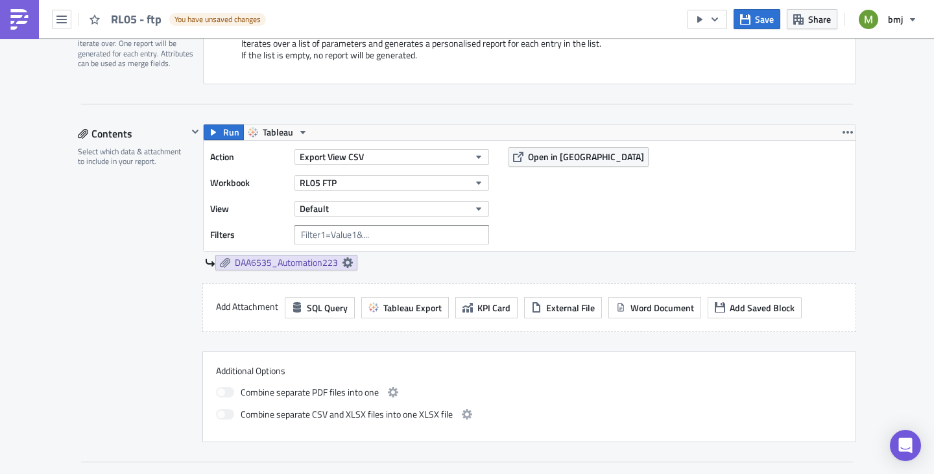
click at [124, 244] on div "Contents Select which data & attachment to include in your report." at bounding box center [133, 283] width 110 height 318
click at [271, 260] on span "DAA6535_Automation223" at bounding box center [286, 263] width 103 height 12
click at [134, 252] on div "Contents Select which data & attachment to include in your report." at bounding box center [133, 283] width 110 height 318
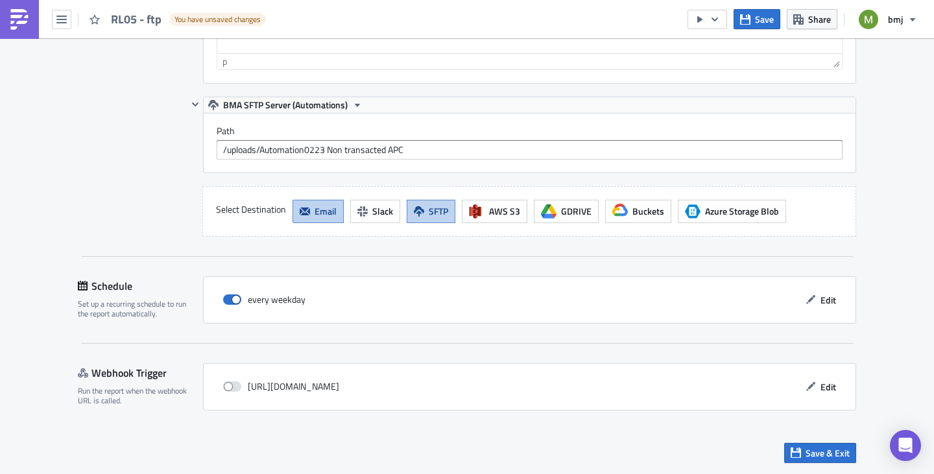
scroll to position [1242, 0]
click at [830, 452] on span "Save & Exit" at bounding box center [827, 453] width 44 height 14
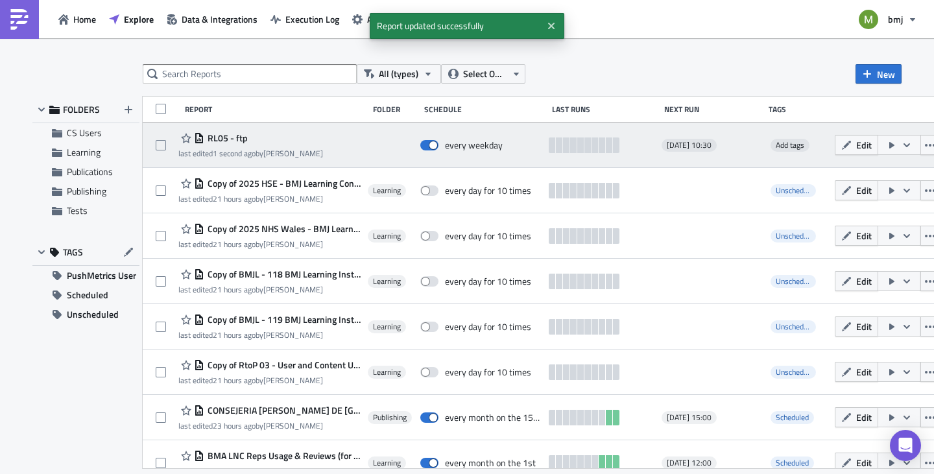
click at [901, 143] on icon "button" at bounding box center [906, 145] width 10 height 10
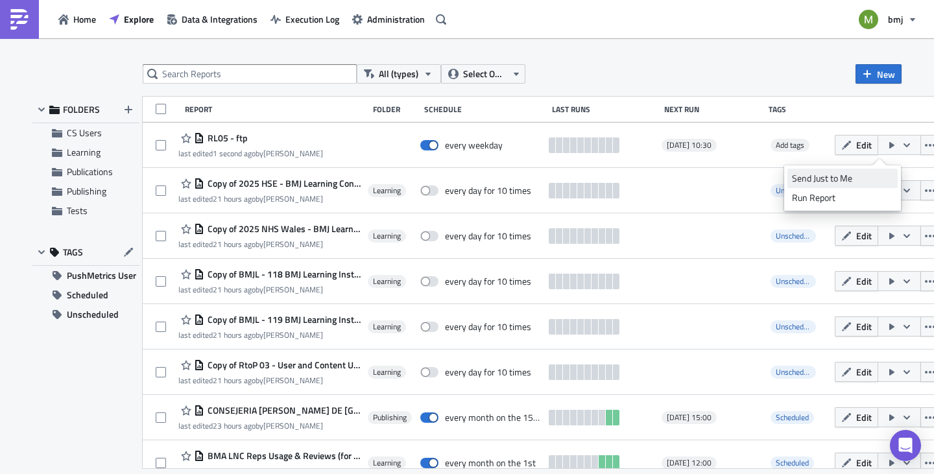
click at [841, 180] on div "Send Just to Me" at bounding box center [842, 178] width 101 height 13
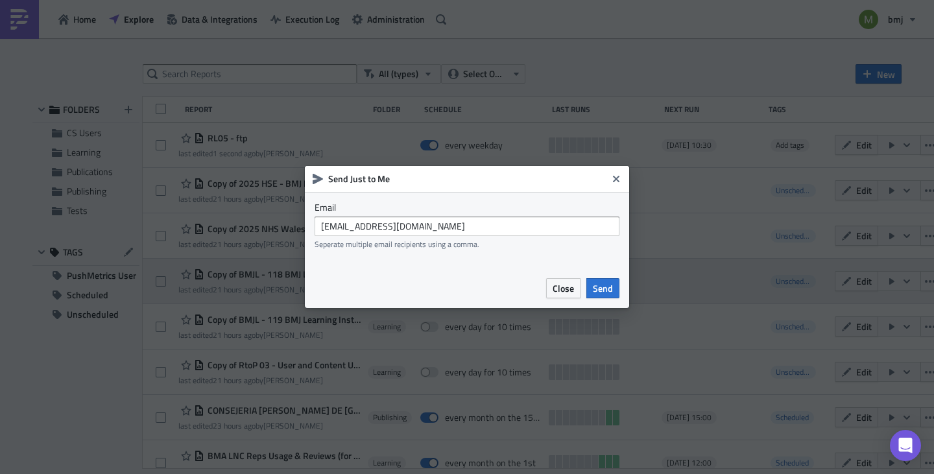
click at [605, 283] on span "Send" at bounding box center [603, 288] width 20 height 14
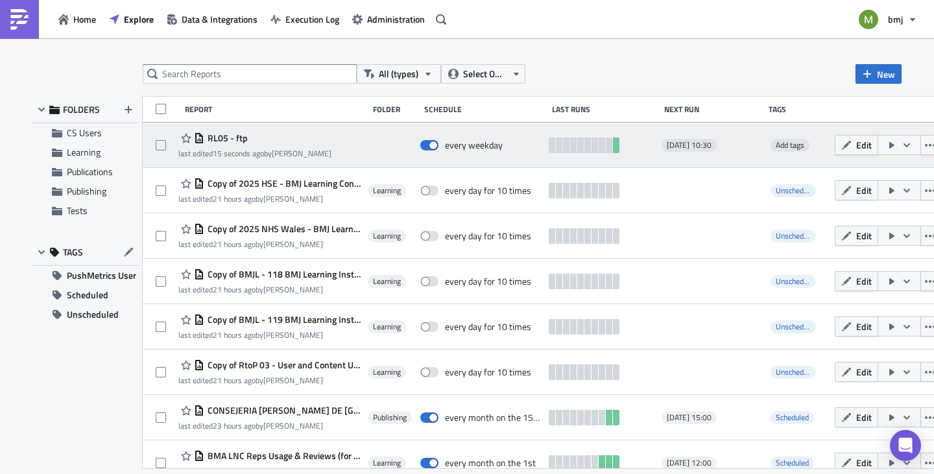
click at [901, 141] on icon "button" at bounding box center [906, 145] width 10 height 10
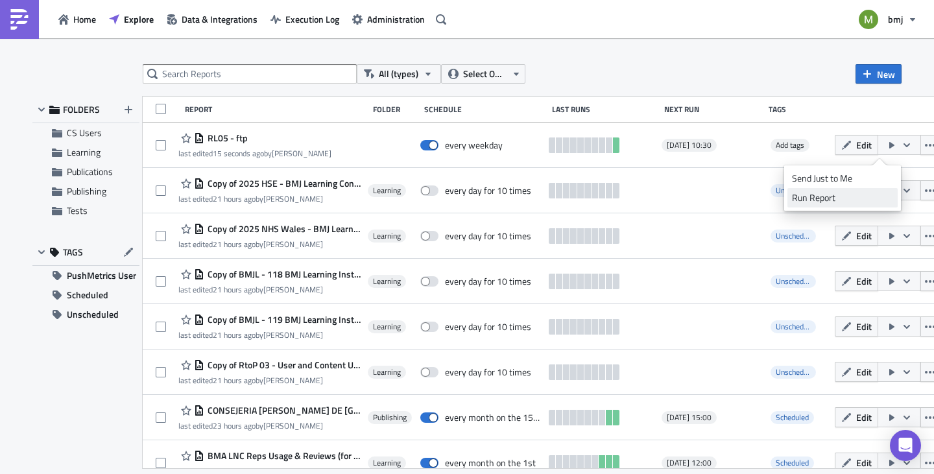
click at [840, 200] on div "Run Report" at bounding box center [842, 197] width 101 height 13
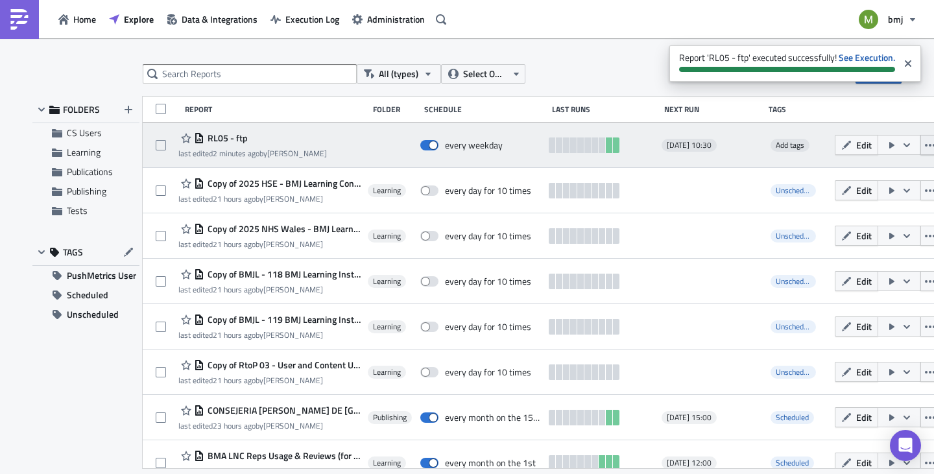
click at [925, 142] on icon "button" at bounding box center [930, 145] width 10 height 10
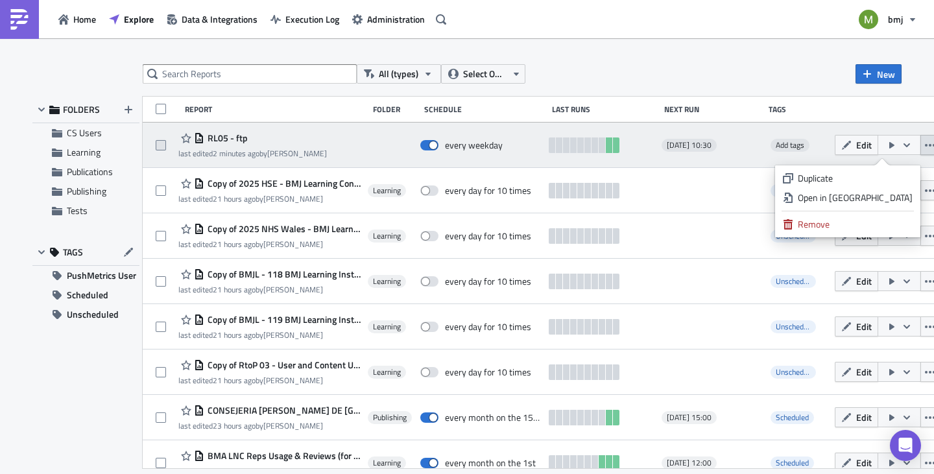
click at [169, 143] on label at bounding box center [164, 145] width 17 height 12
click at [167, 143] on input "checkbox" at bounding box center [162, 145] width 8 height 8
checkbox input "true"
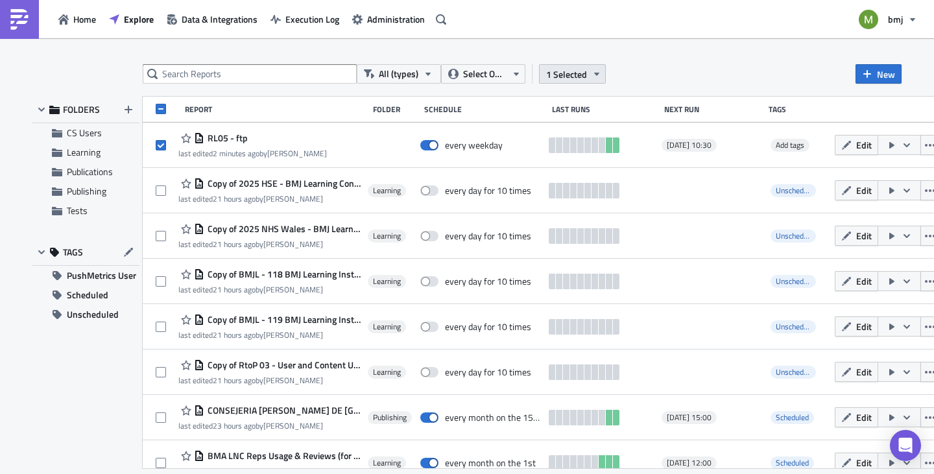
click at [565, 82] on button "1 Selected" at bounding box center [572, 73] width 67 height 19
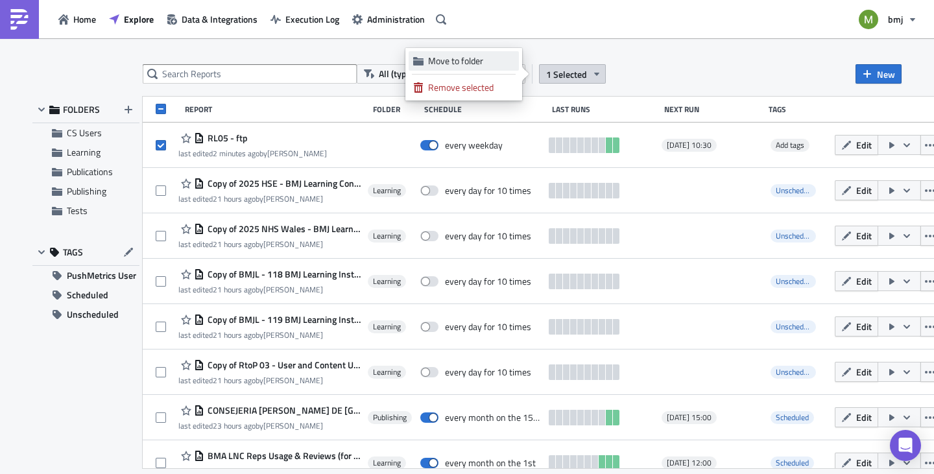
click at [467, 64] on div "Move to folder" at bounding box center [471, 60] width 86 height 13
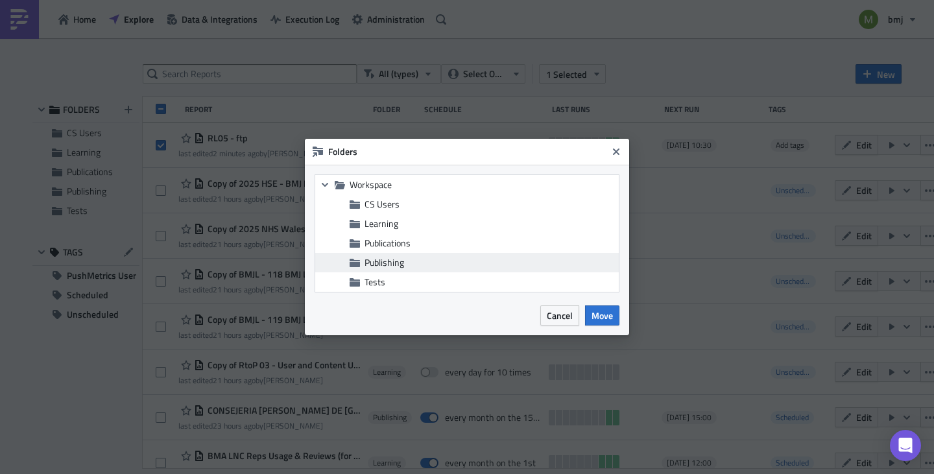
click at [386, 263] on span "Publishing" at bounding box center [384, 262] width 40 height 14
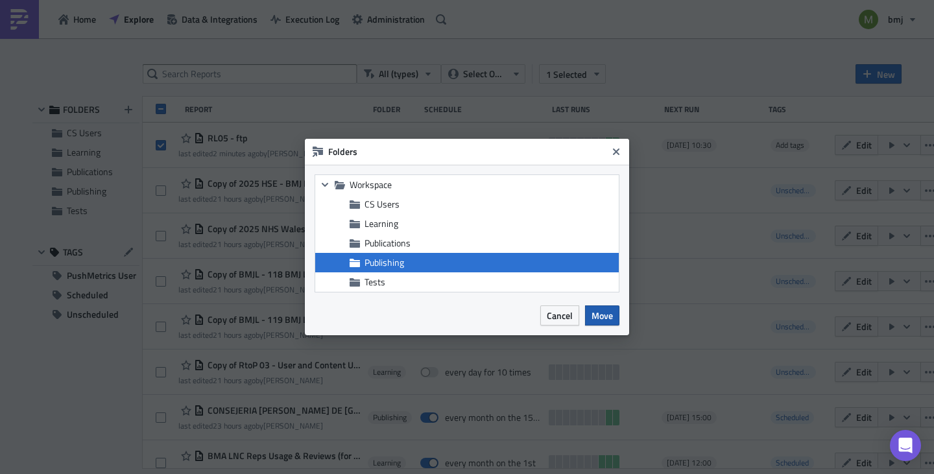
click at [608, 314] on span "Move" at bounding box center [601, 316] width 21 height 14
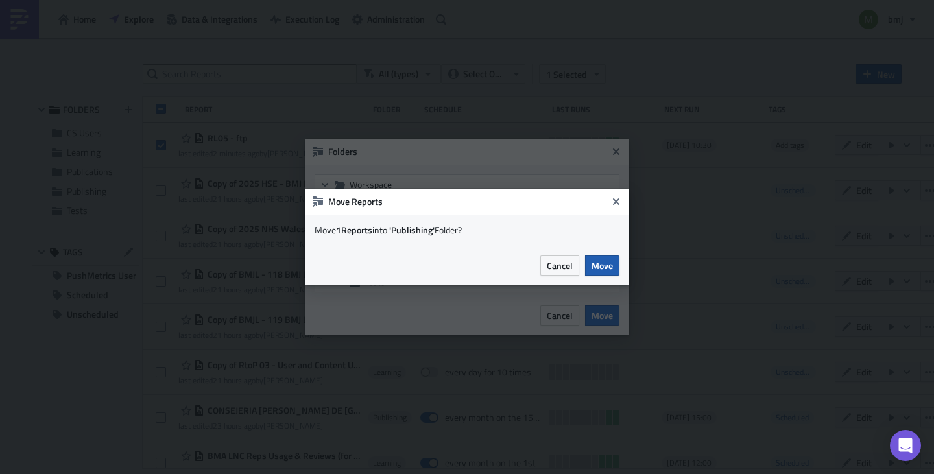
click at [598, 262] on span "Move" at bounding box center [601, 266] width 21 height 14
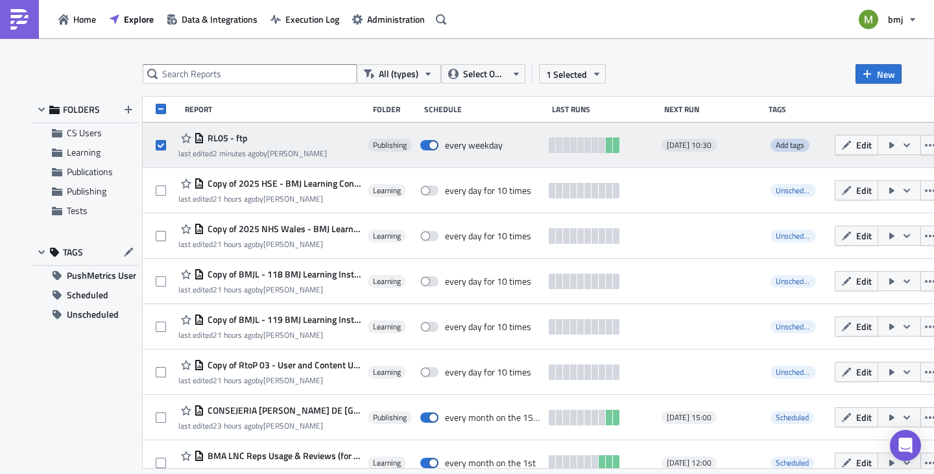
click at [776, 145] on span "Add tags" at bounding box center [789, 145] width 29 height 12
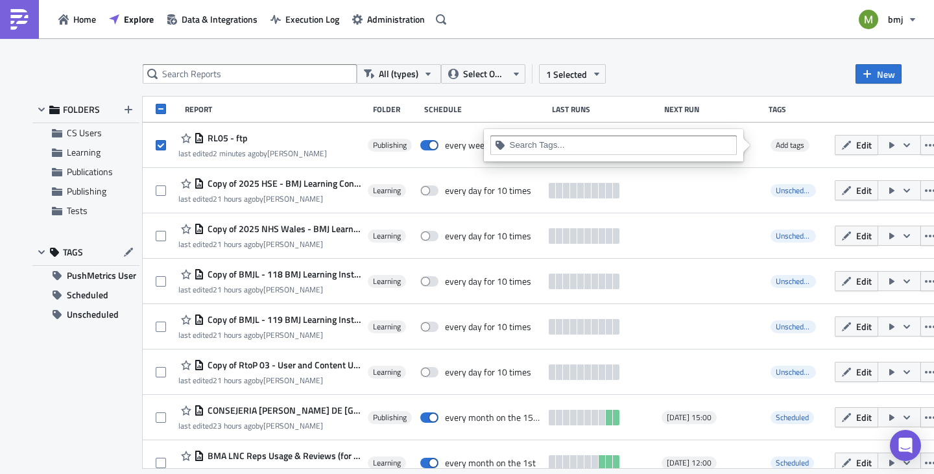
click at [586, 145] on input at bounding box center [621, 145] width 222 height 13
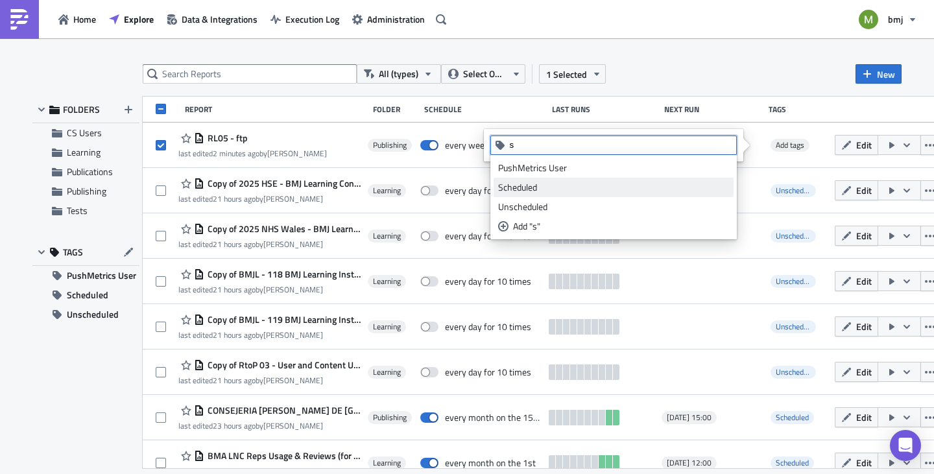
type input "s"
click at [530, 182] on div "Scheduled" at bounding box center [613, 187] width 231 height 13
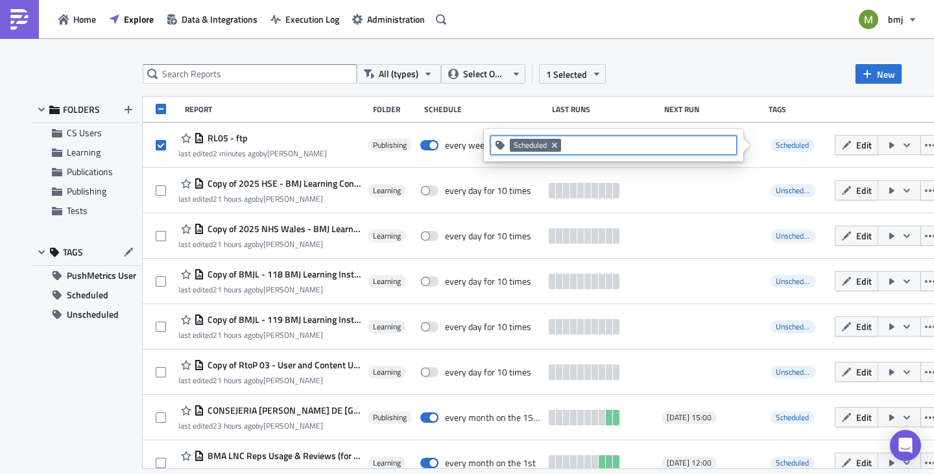
click at [656, 61] on div "All (types) Select Owner 1 Selected New FOLDERS CS Users Learning Publications …" at bounding box center [467, 257] width 934 height 438
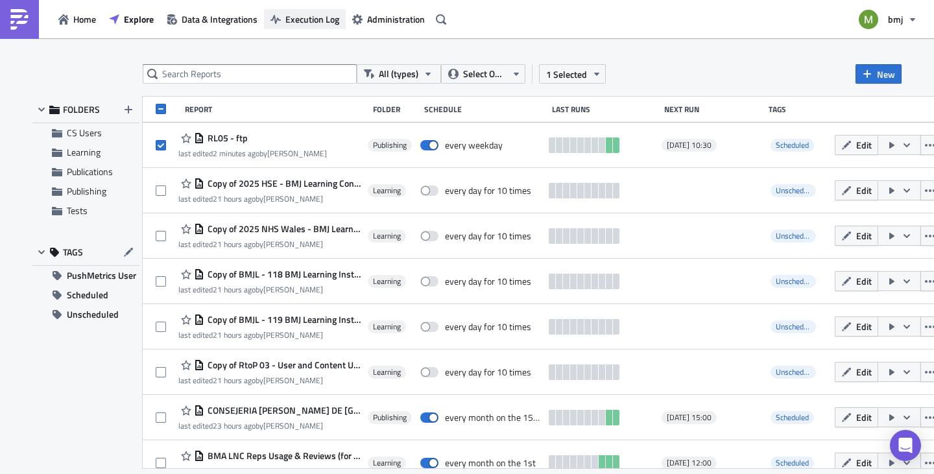
click at [318, 12] on span "Execution Log" at bounding box center [312, 19] width 54 height 14
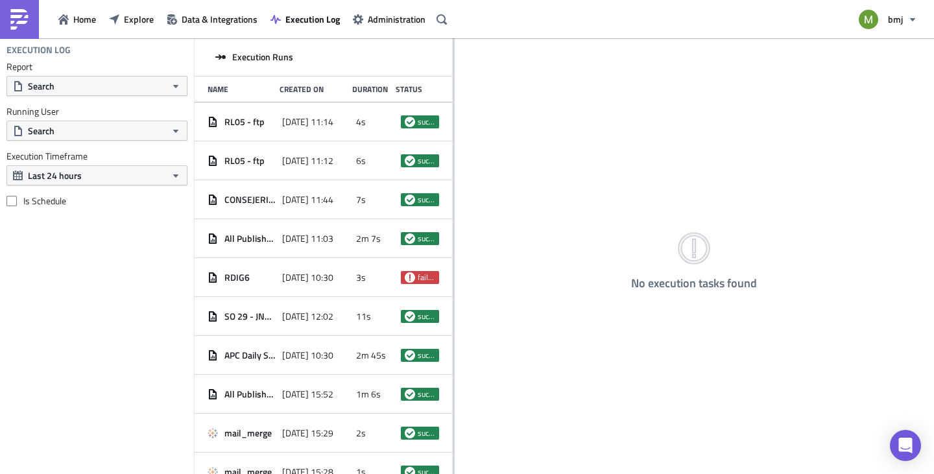
drag, startPoint x: 343, startPoint y: 119, endPoint x: 453, endPoint y: 119, distance: 109.6
click at [453, 119] on div at bounding box center [454, 257] width 2 height 438
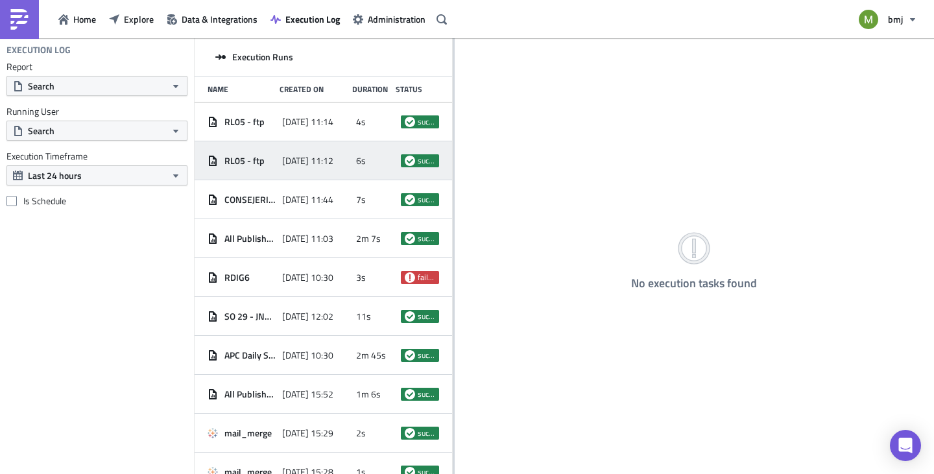
click at [266, 158] on div "RL05 - ftp" at bounding box center [241, 161] width 68 height 12
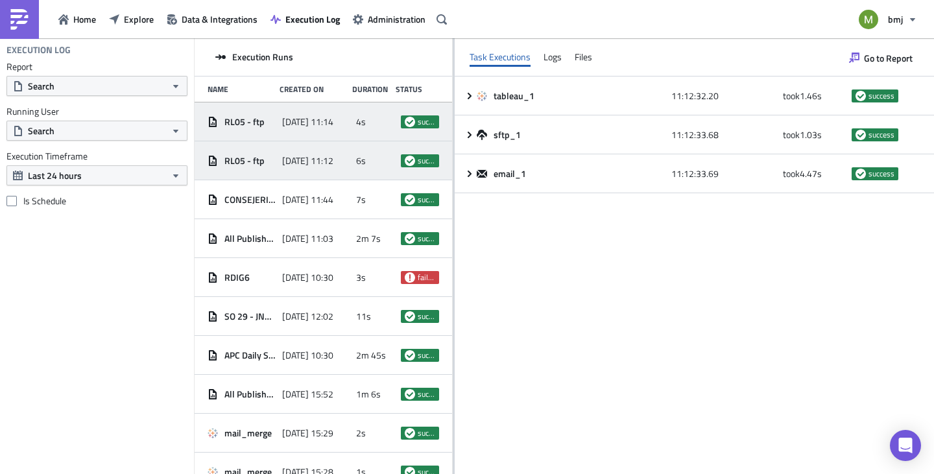
click at [296, 117] on span "2025-10-15 11:14" at bounding box center [307, 122] width 51 height 12
click at [332, 150] on div "2025-10-15 11:12" at bounding box center [316, 160] width 68 height 23
click at [333, 128] on div "2025-10-15 11:14" at bounding box center [316, 121] width 68 height 23
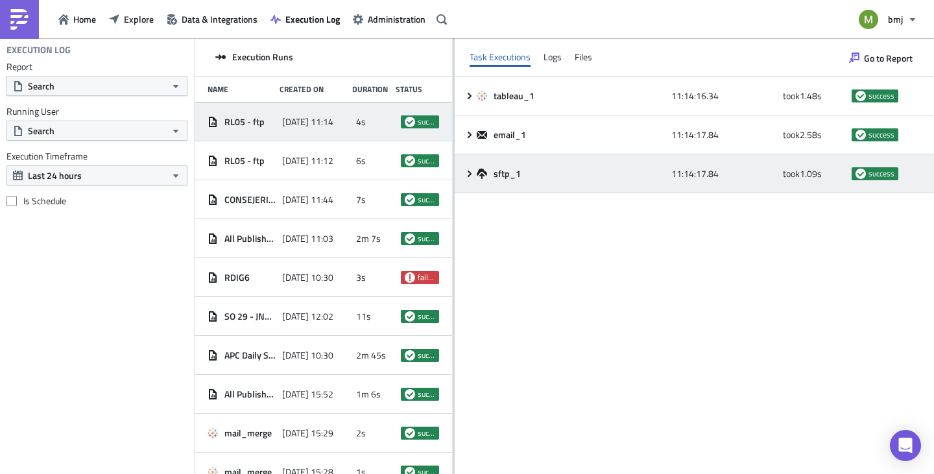
click at [473, 173] on icon at bounding box center [469, 174] width 10 height 10
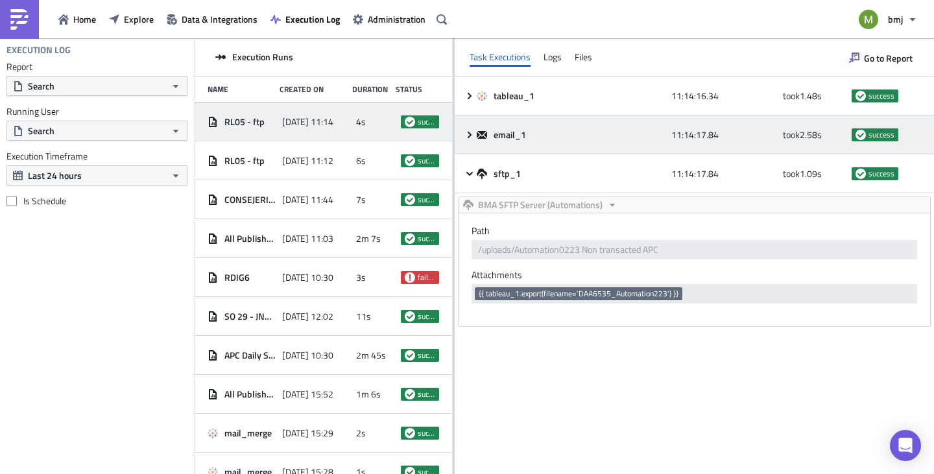
click at [466, 134] on icon at bounding box center [469, 135] width 10 height 10
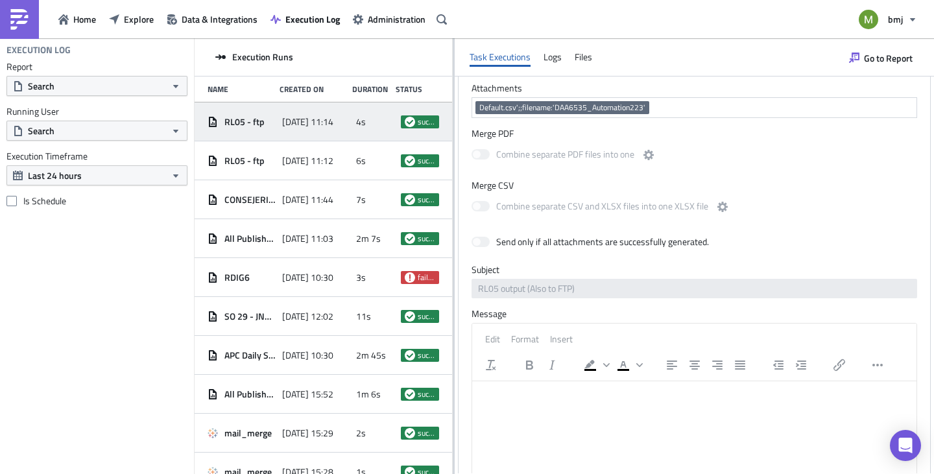
scroll to position [281, 0]
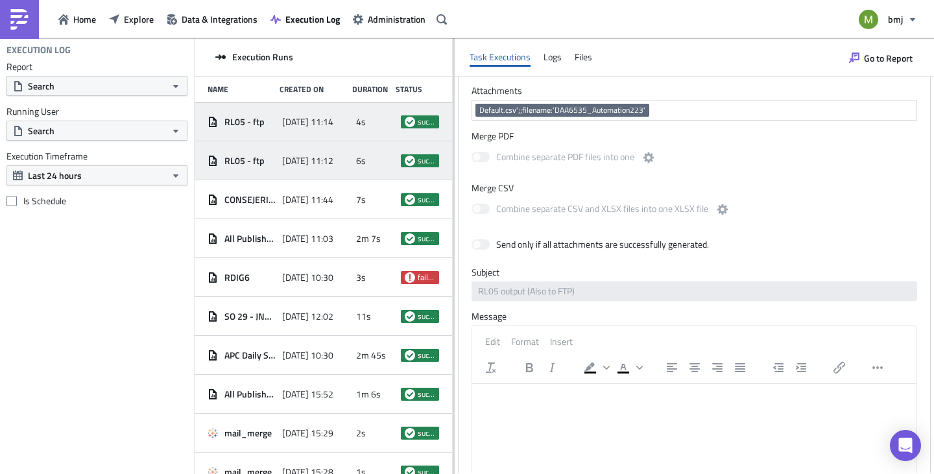
click at [310, 160] on span "2025-10-15 11:12" at bounding box center [307, 161] width 51 height 12
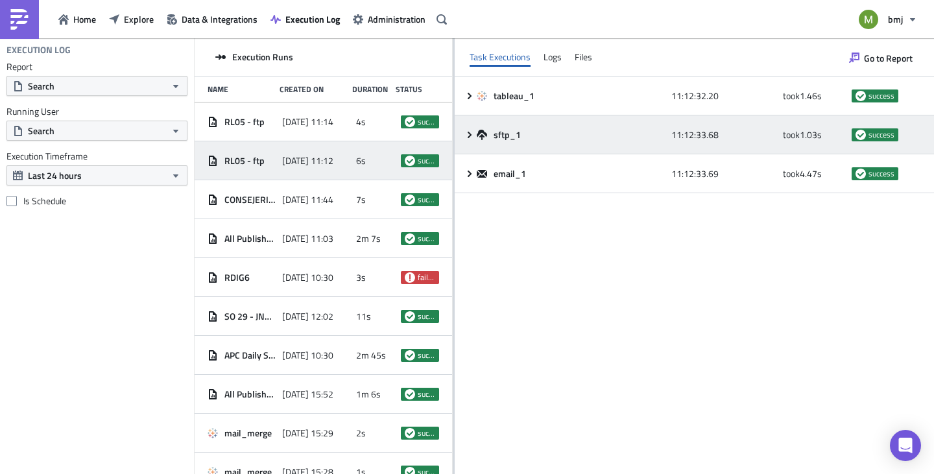
click at [469, 127] on div "sftp_1 11:12:33.68 took 1.03 s success" at bounding box center [694, 134] width 479 height 39
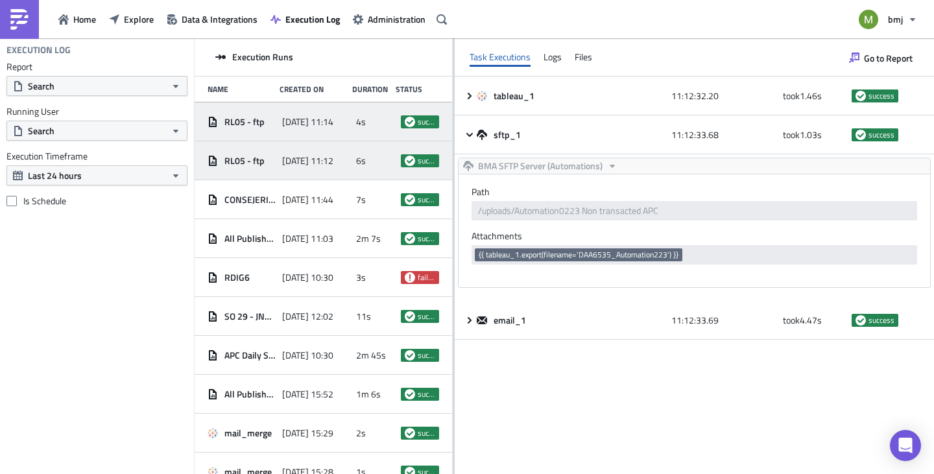
click at [300, 124] on span "2025-10-15 11:14" at bounding box center [307, 122] width 51 height 12
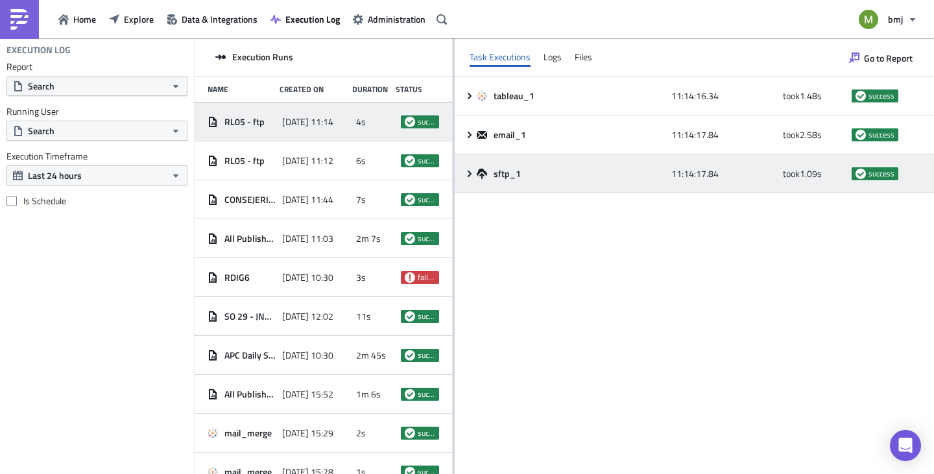
click at [473, 170] on icon at bounding box center [469, 174] width 10 height 10
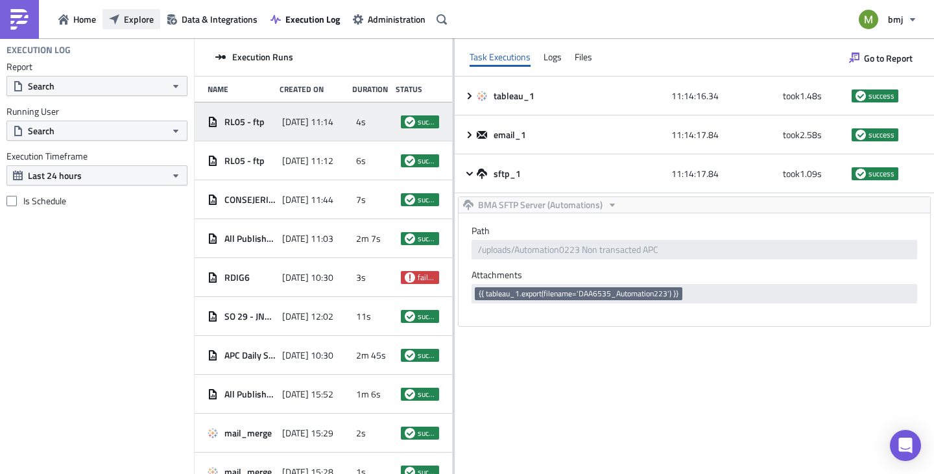
click at [136, 24] on span "Explore" at bounding box center [139, 19] width 30 height 14
